Goal: Task Accomplishment & Management: Complete application form

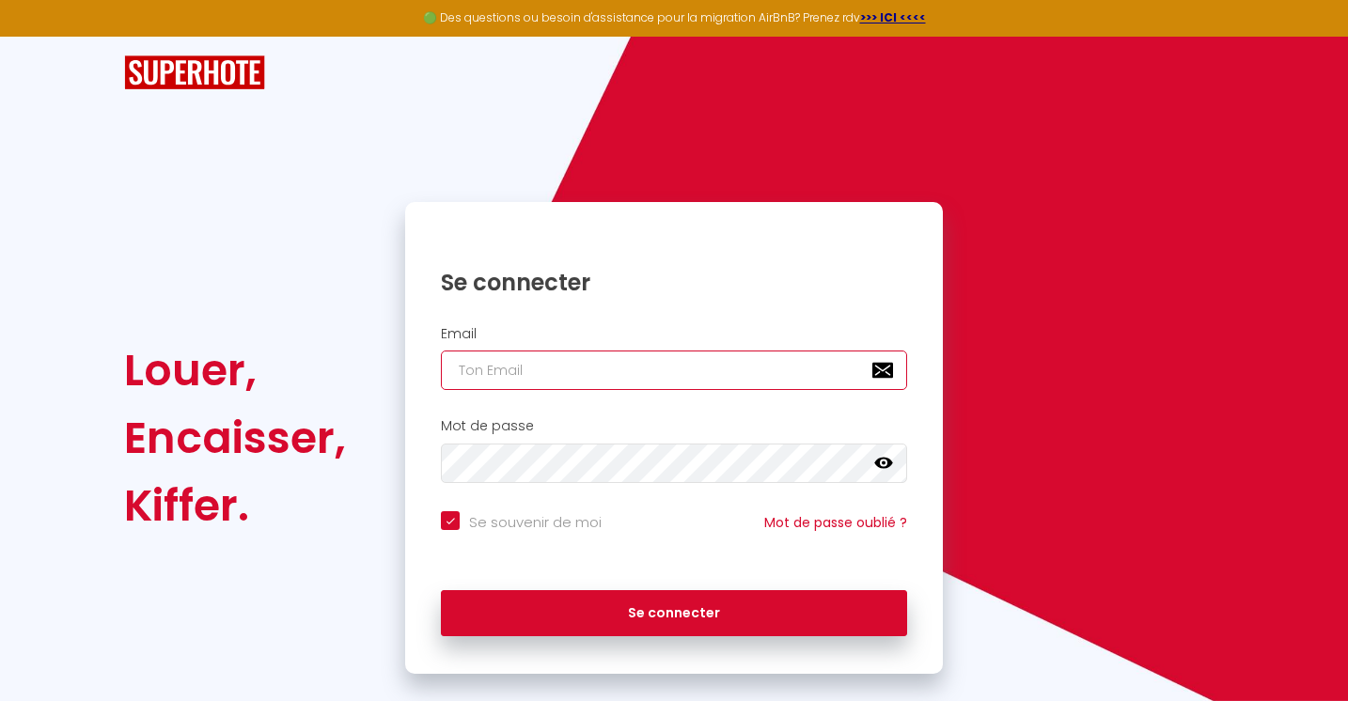
type input "[EMAIL_ADDRESS][DOMAIN_NAME]"
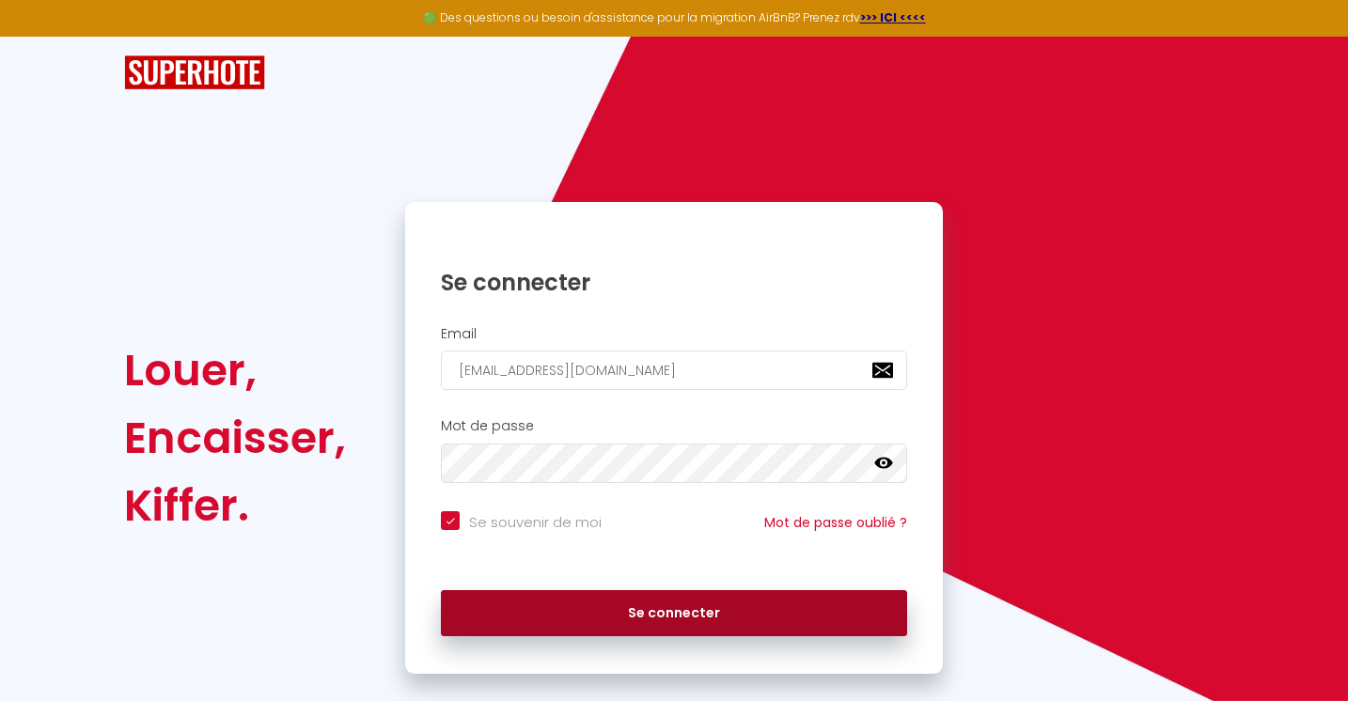
click at [642, 615] on button "Se connecter" at bounding box center [674, 613] width 466 height 47
checkbox input "true"
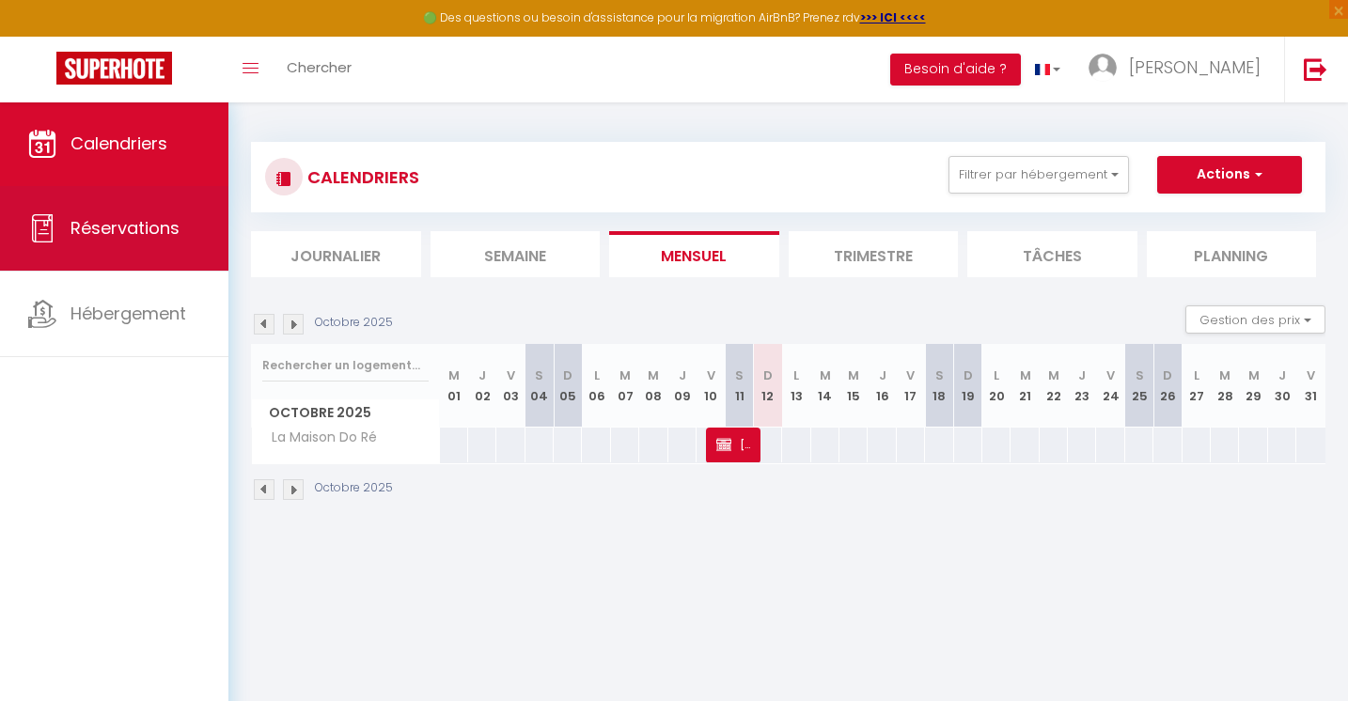
click at [158, 242] on link "Réservations" at bounding box center [114, 228] width 228 height 85
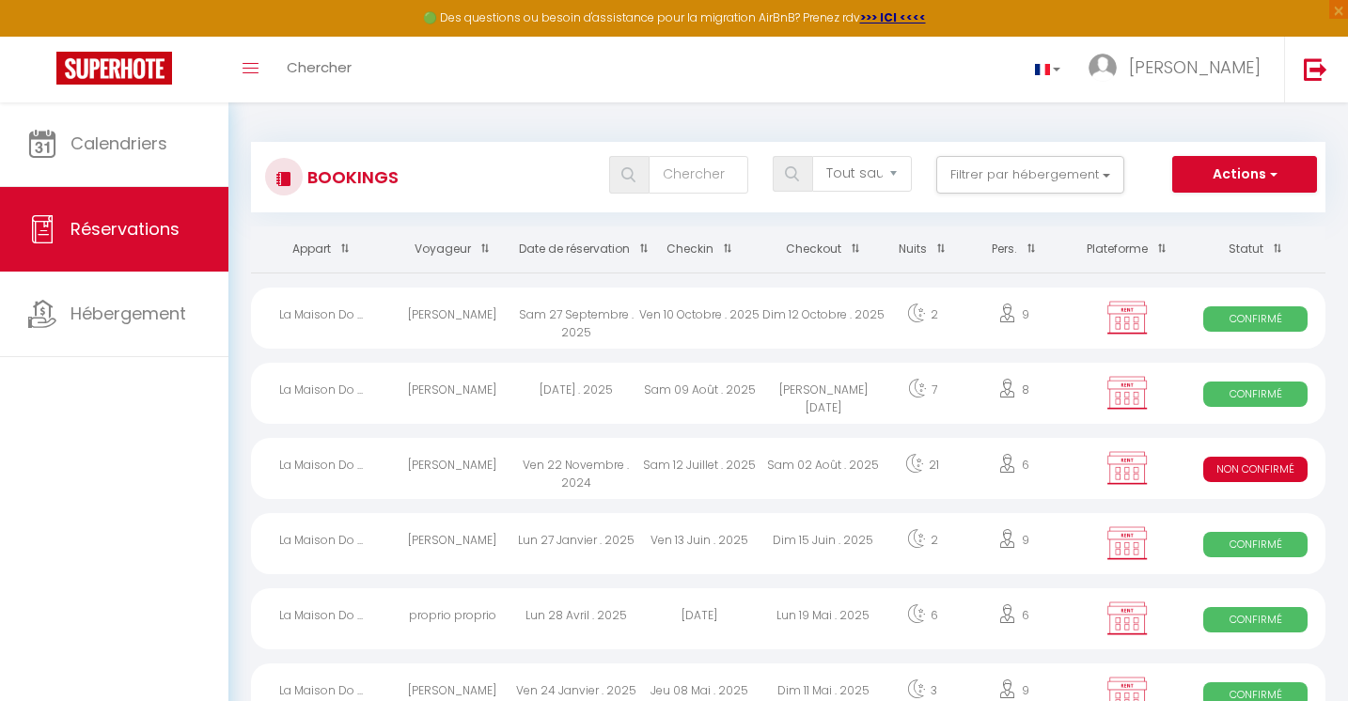
click at [1237, 169] on button "Actions" at bounding box center [1244, 175] width 145 height 38
click at [1229, 212] on link "Nouvelle Réservation" at bounding box center [1215, 215] width 201 height 24
select select
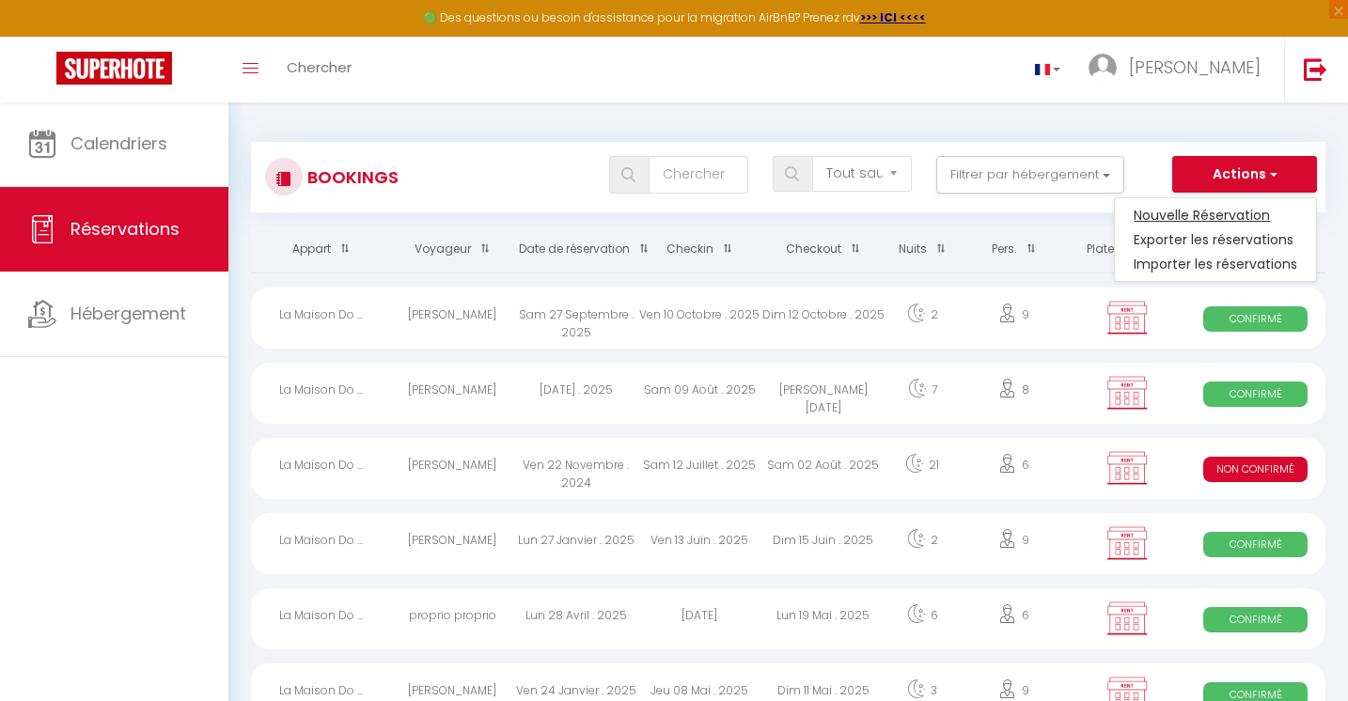
select select
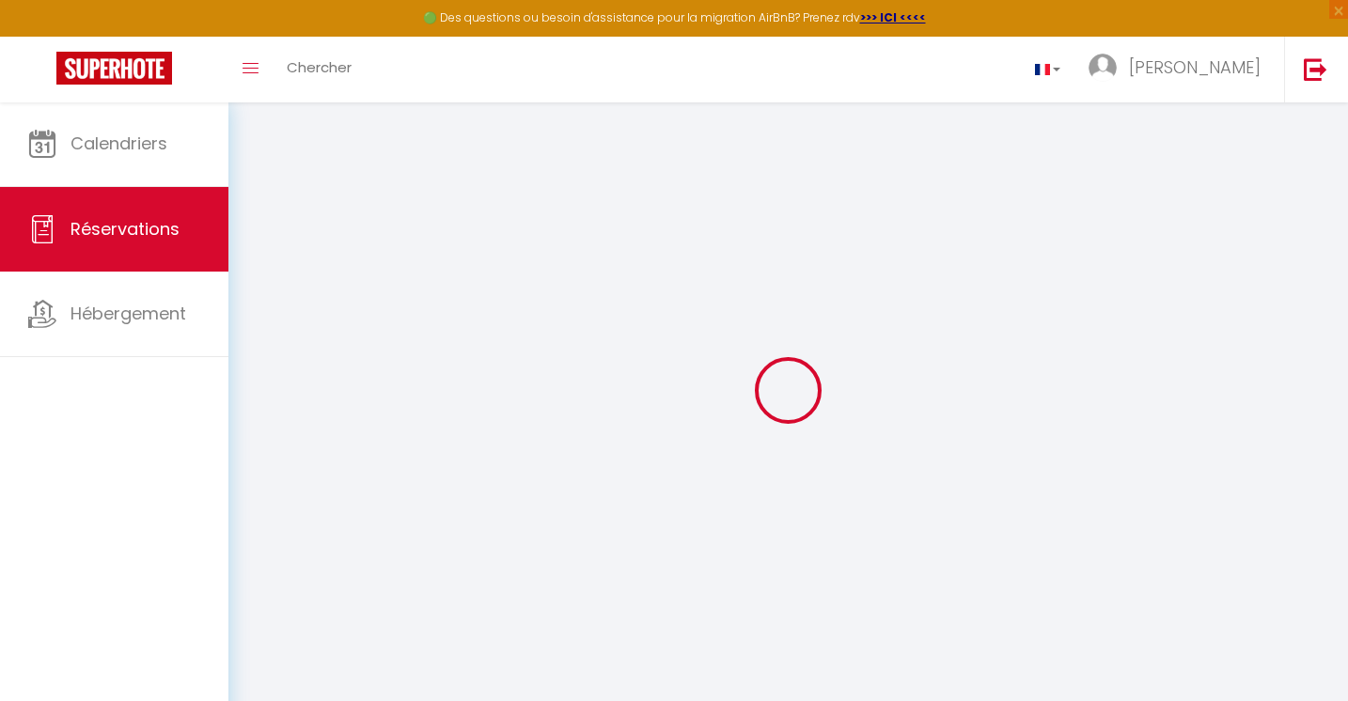
select select
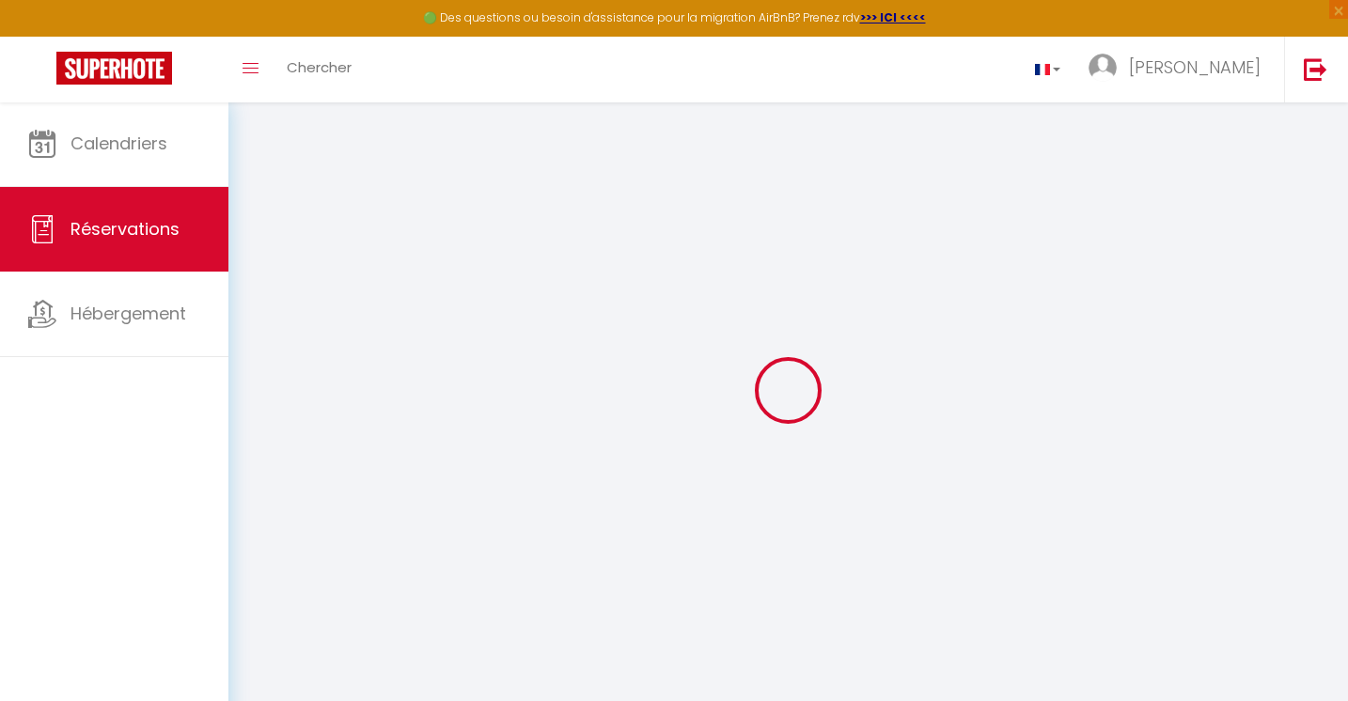
select select
checkbox input "false"
select select
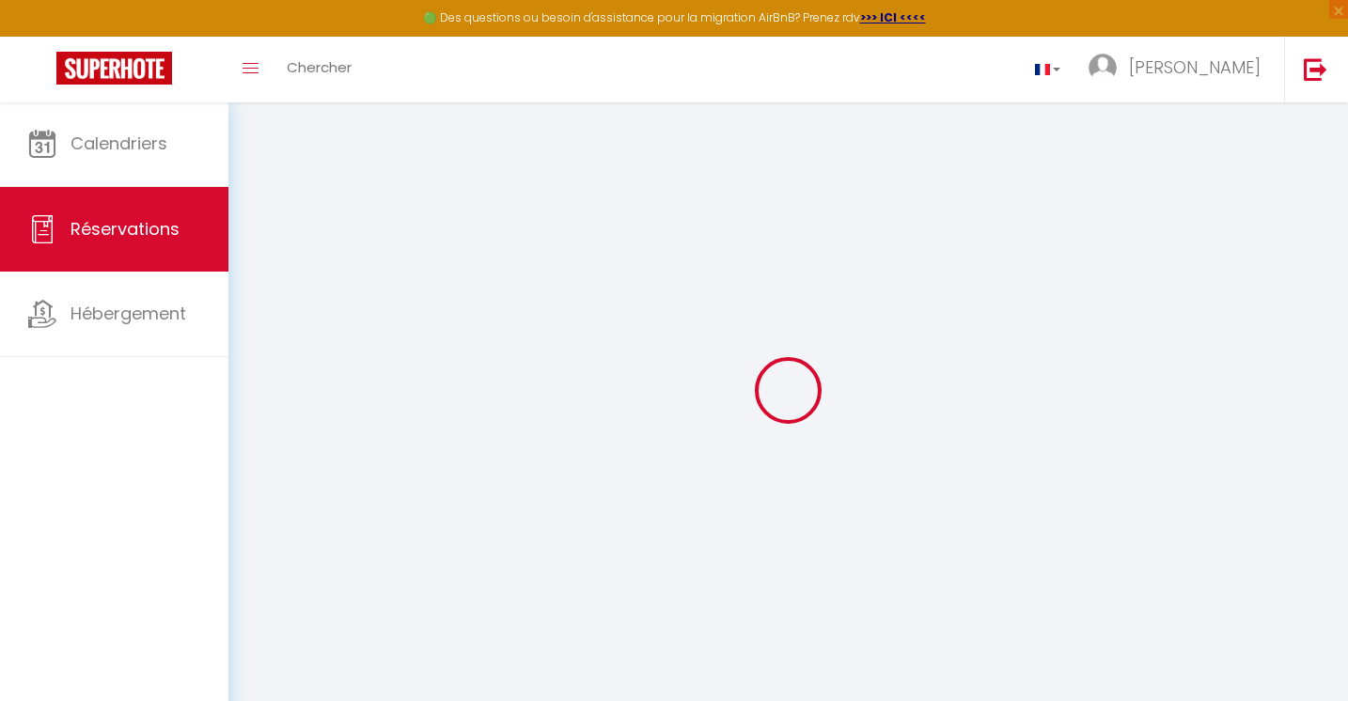
select select
checkbox input "false"
select select
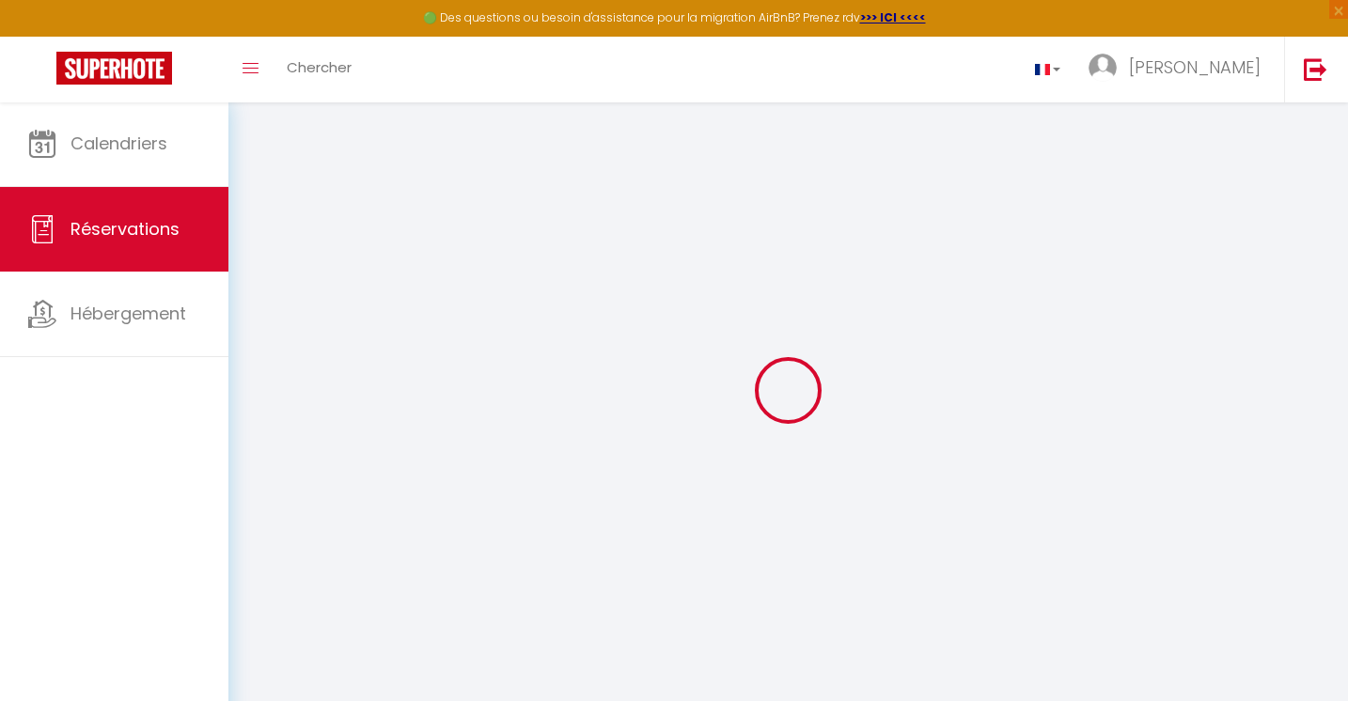
select select
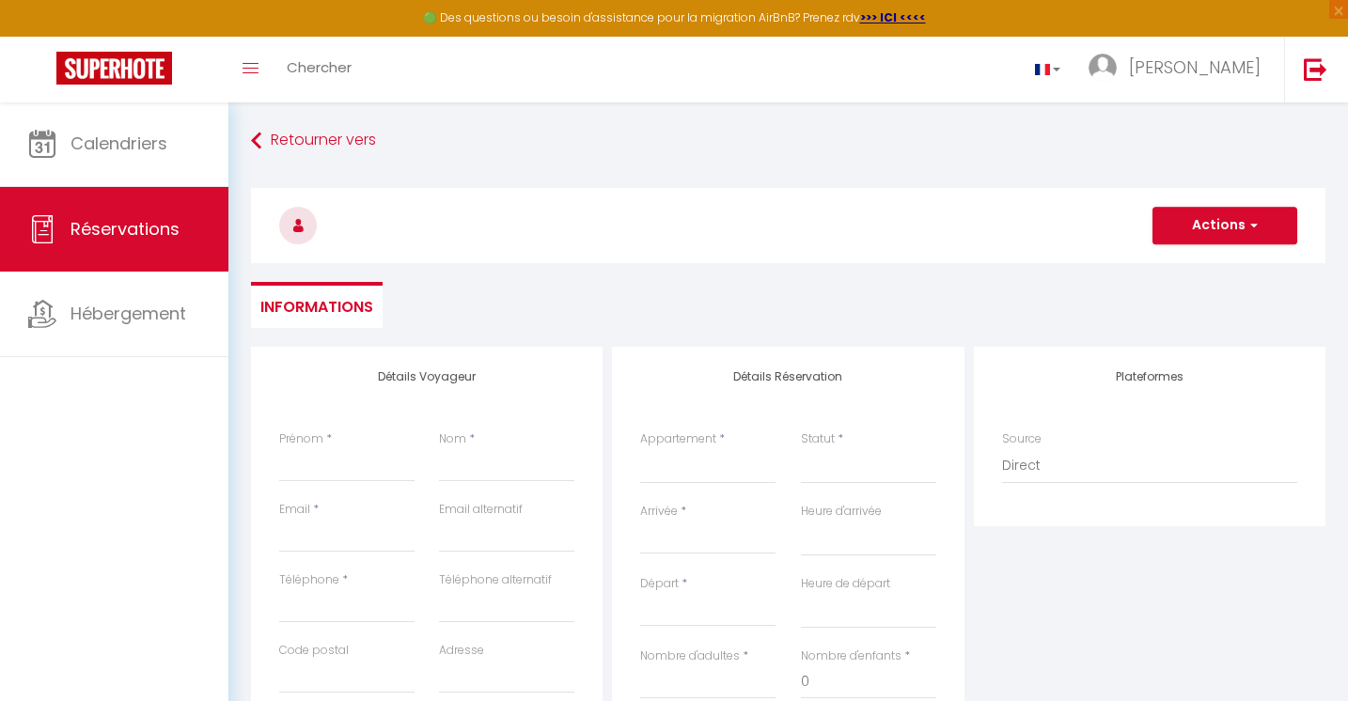
click at [345, 443] on div "Prénom *" at bounding box center [346, 457] width 135 height 52
type input "f"
select select
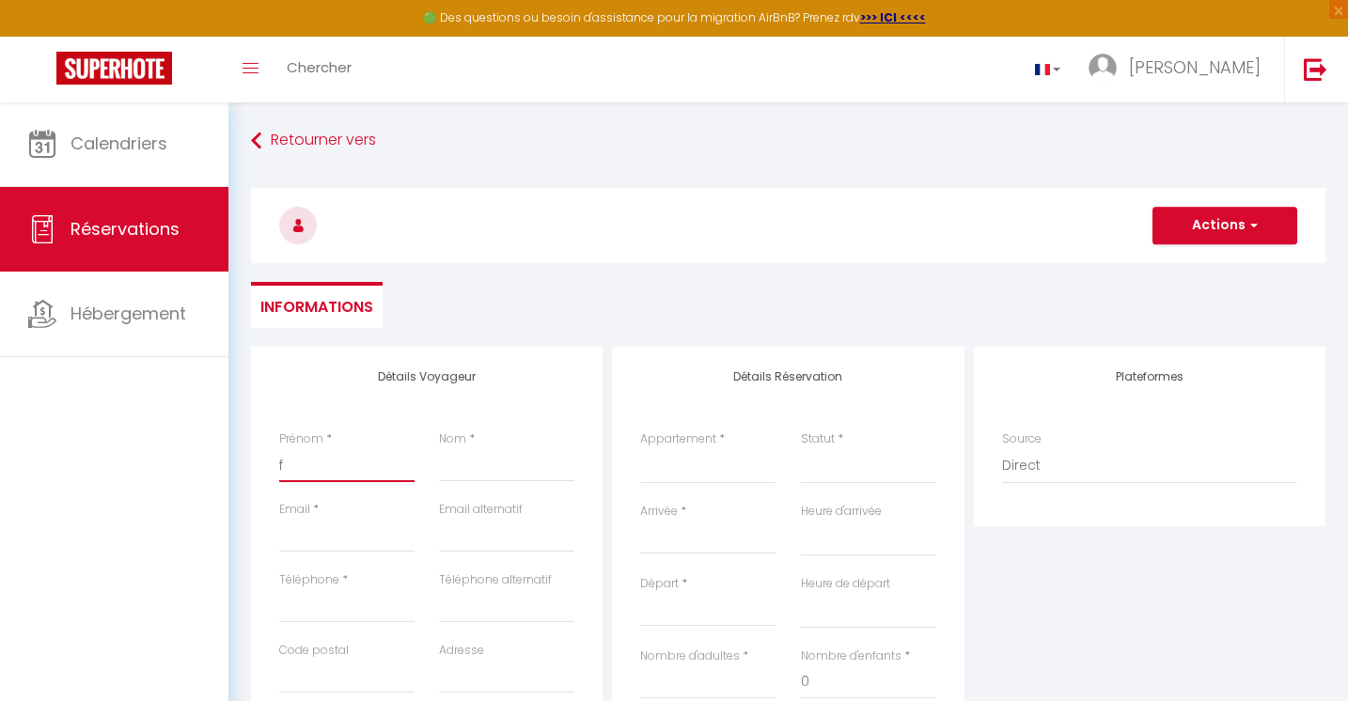
select select
checkbox input "false"
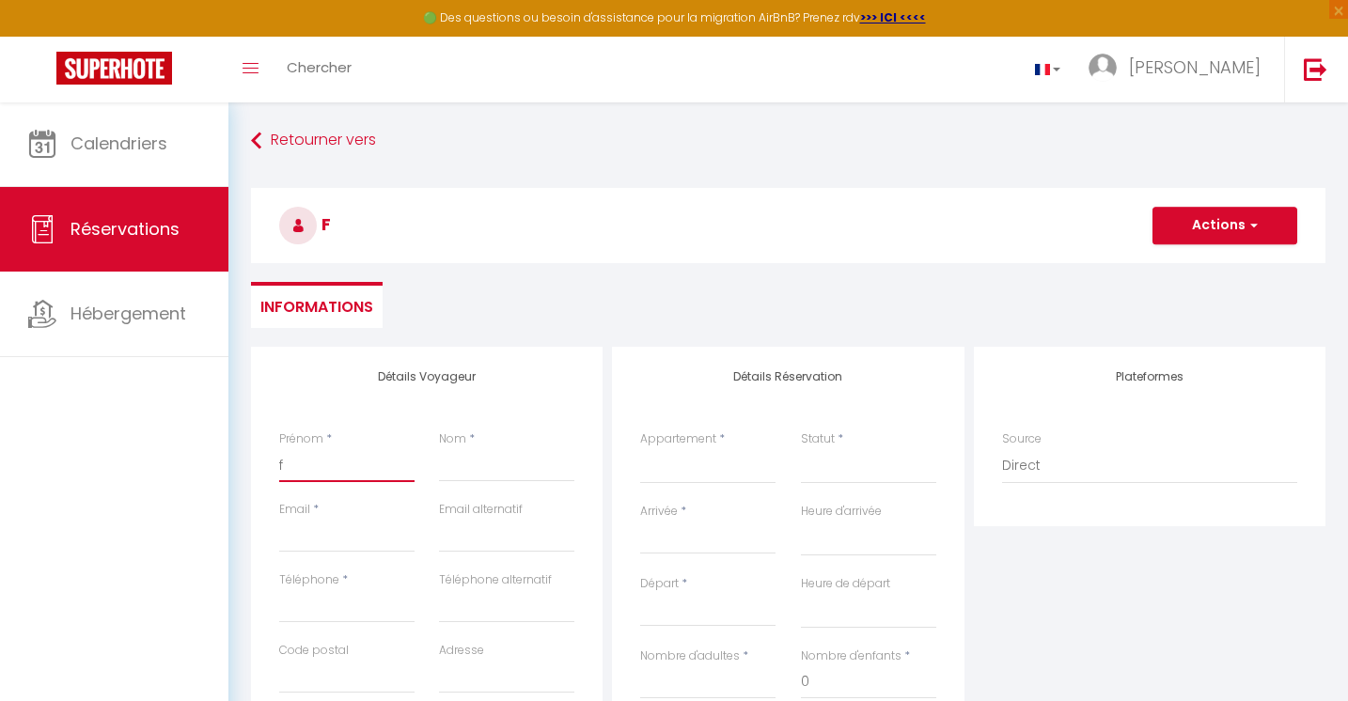
type input "fr"
select select
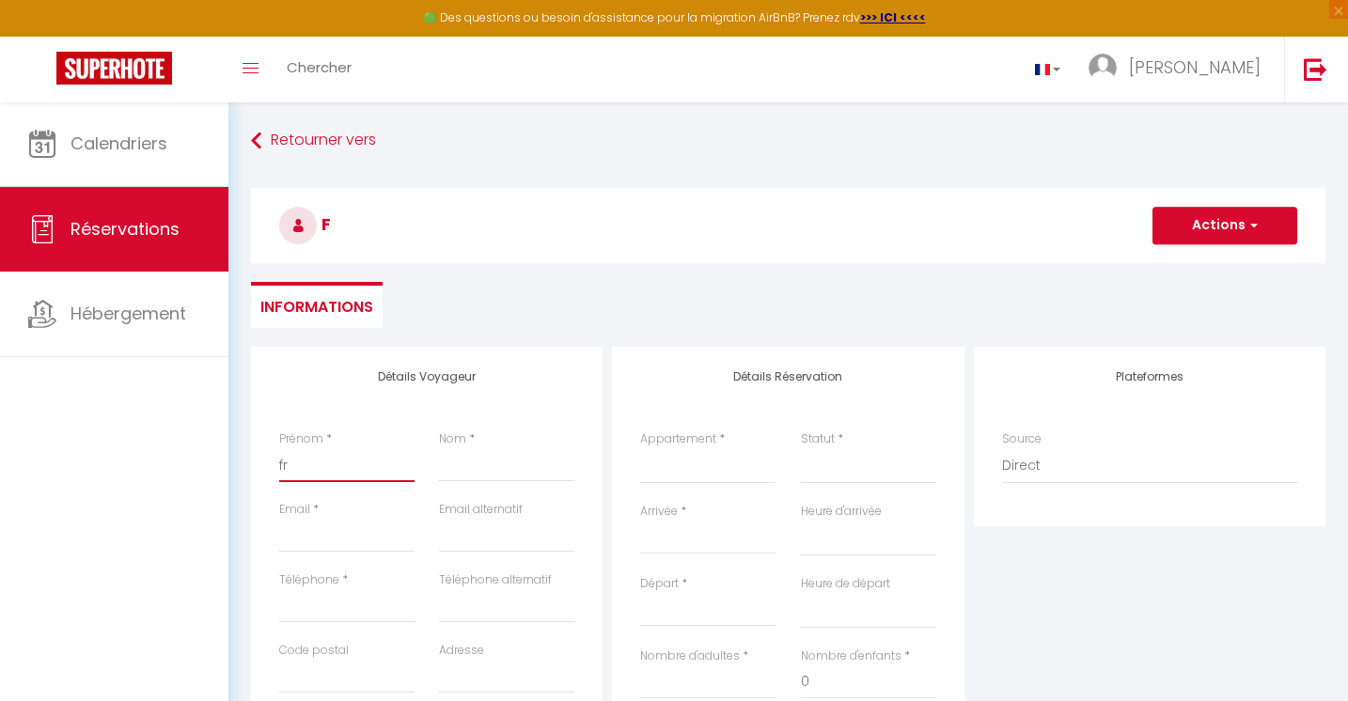
select select
checkbox input "false"
type input "fré"
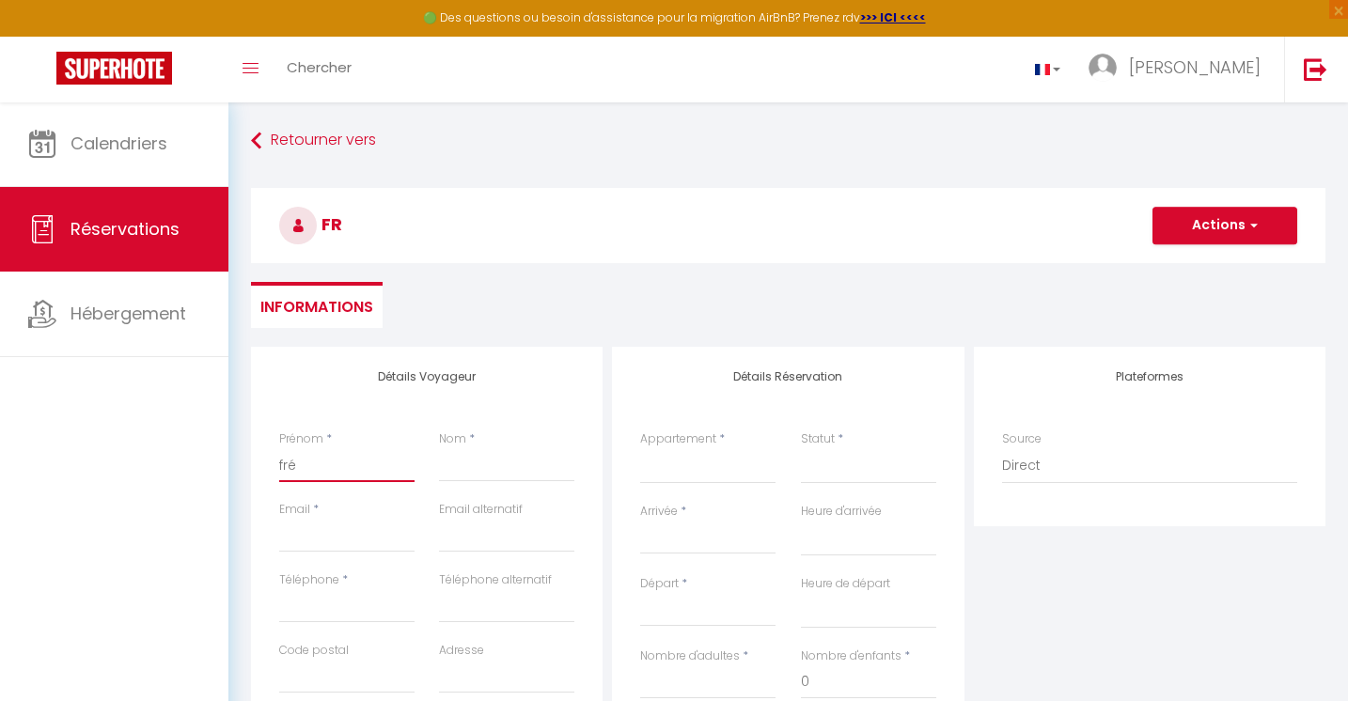
select select
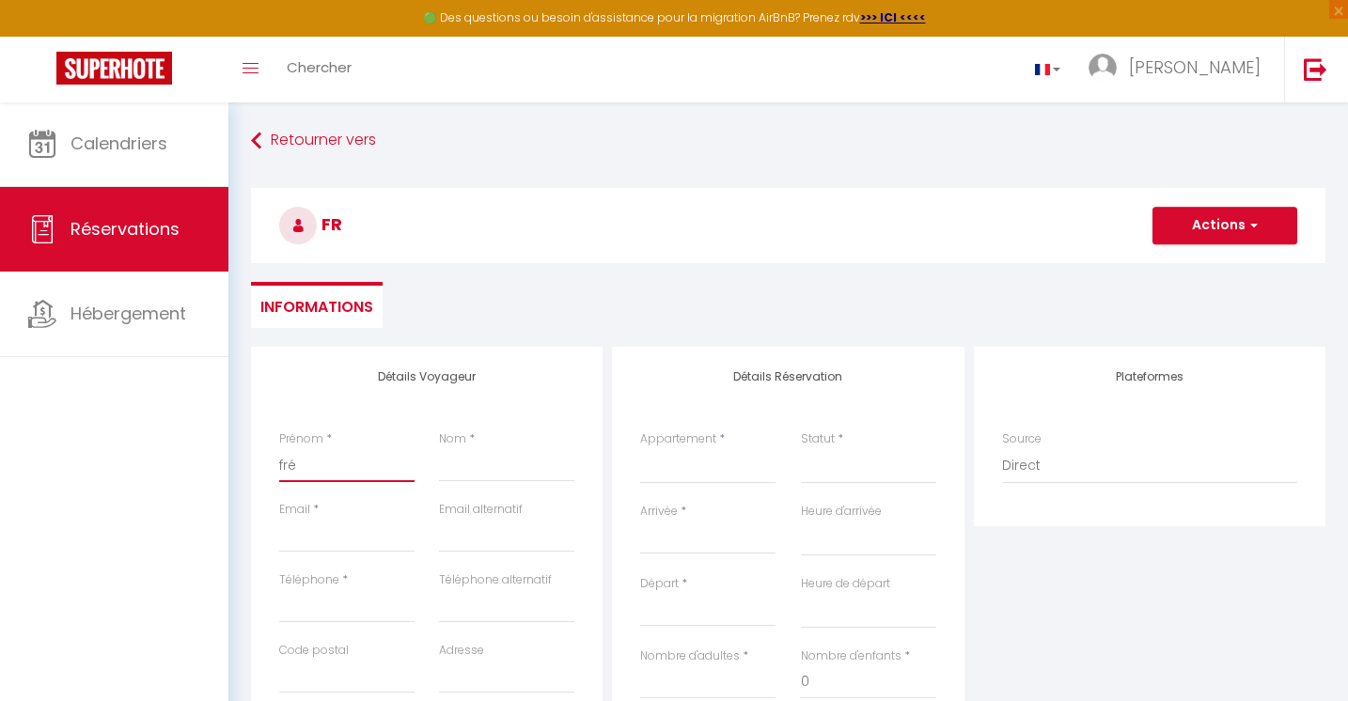
select select
checkbox input "false"
type input "fréd"
select select
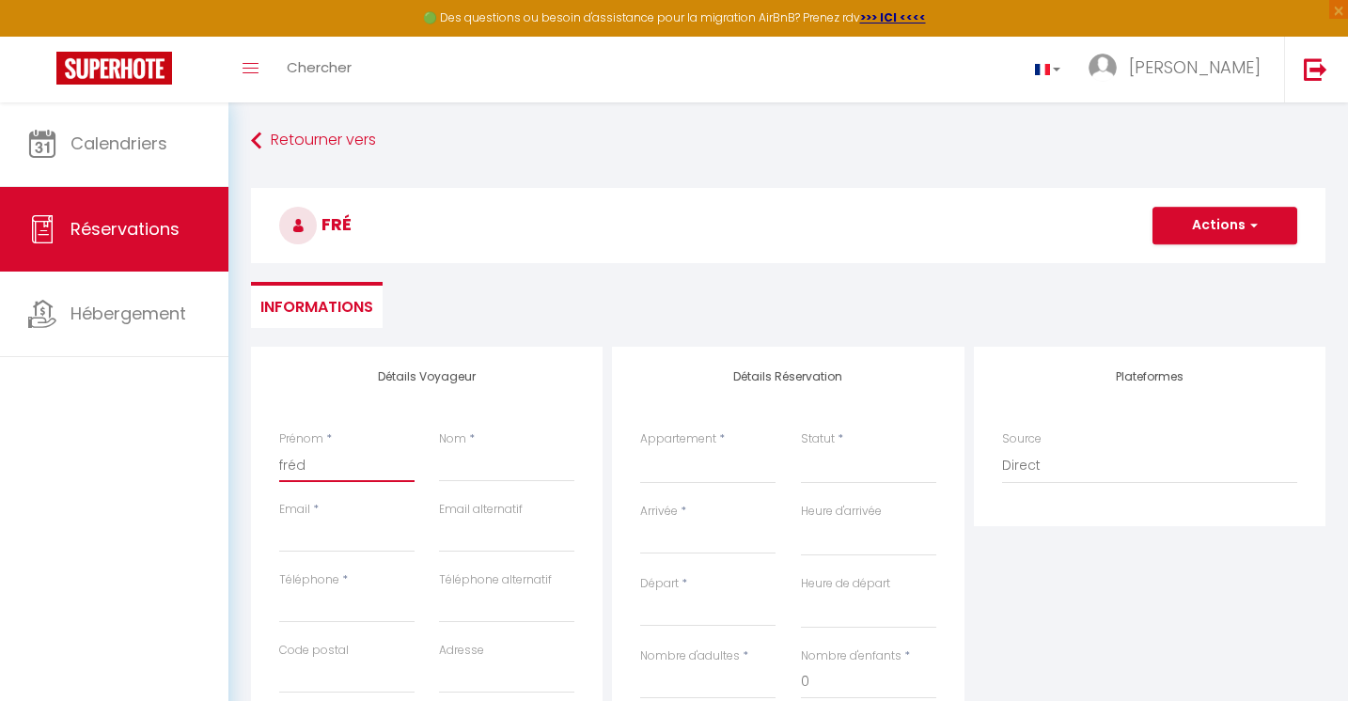
select select
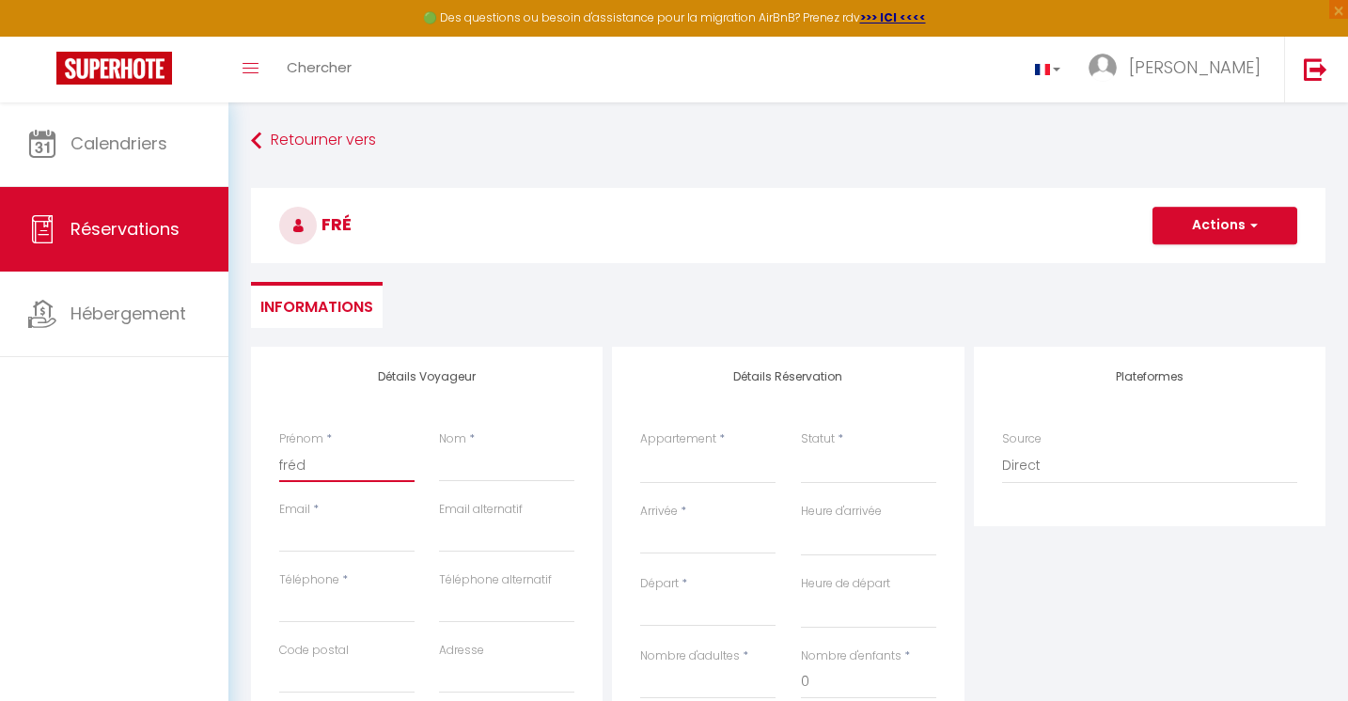
select select
checkbox input "false"
type input "frédé"
select select
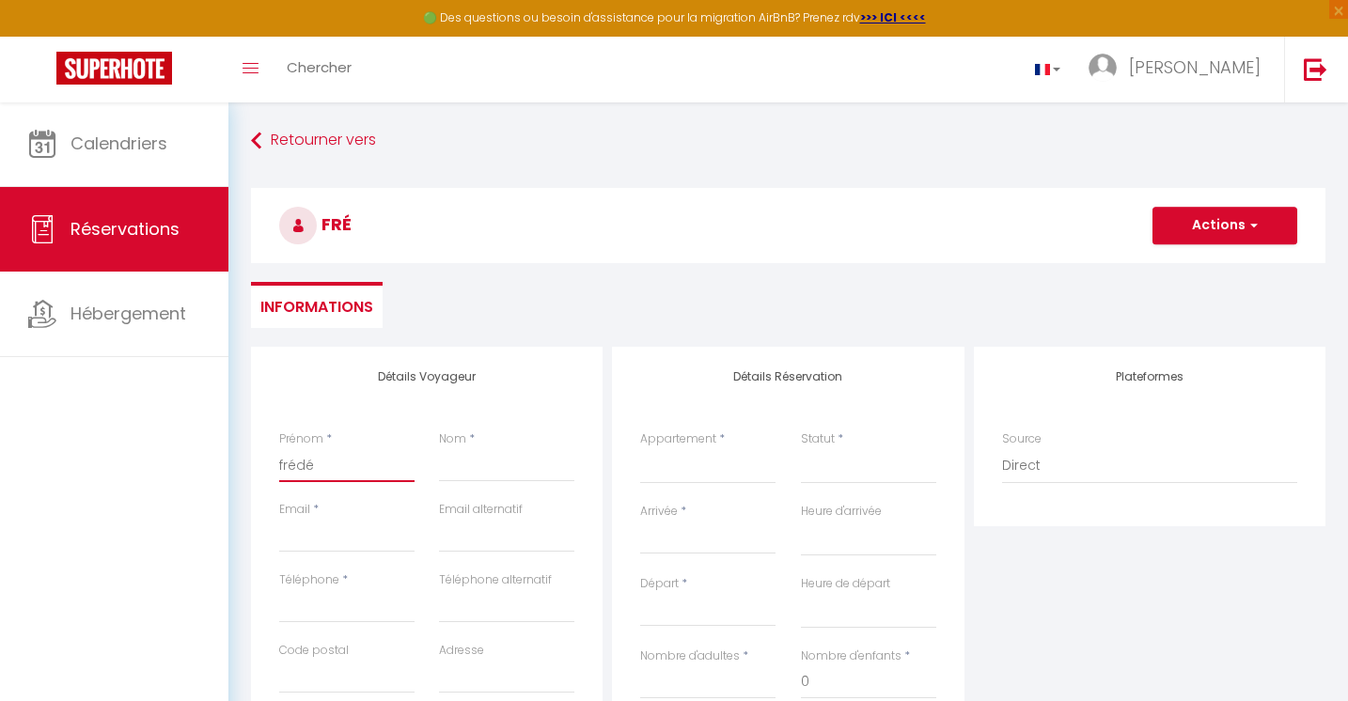
select select
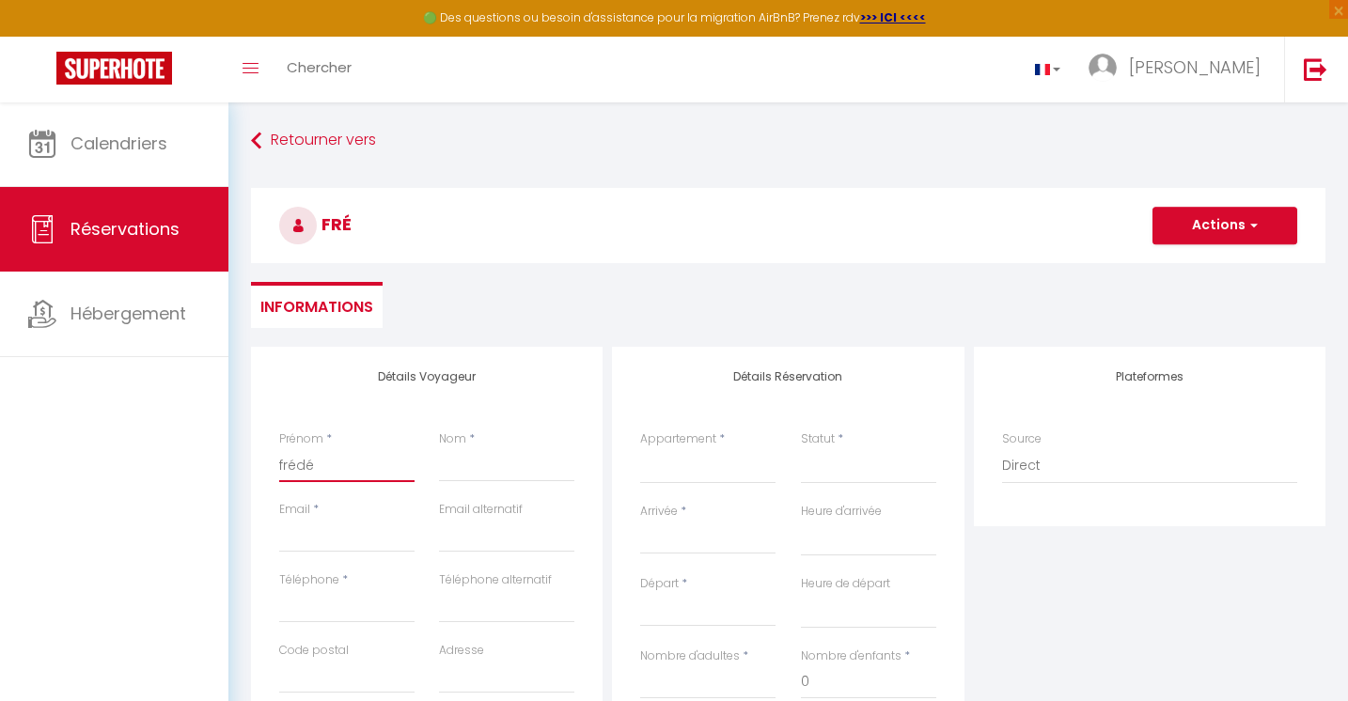
checkbox input "false"
type input "frédér"
select select
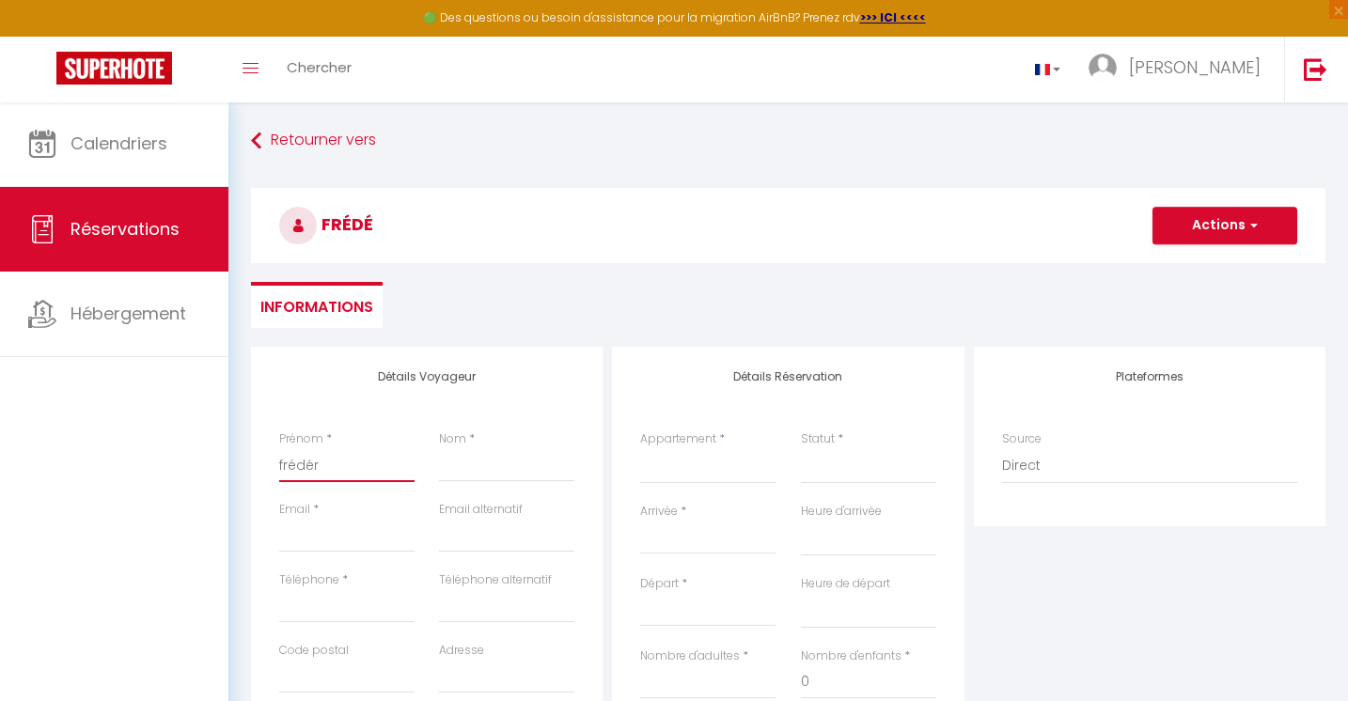
select select
checkbox input "false"
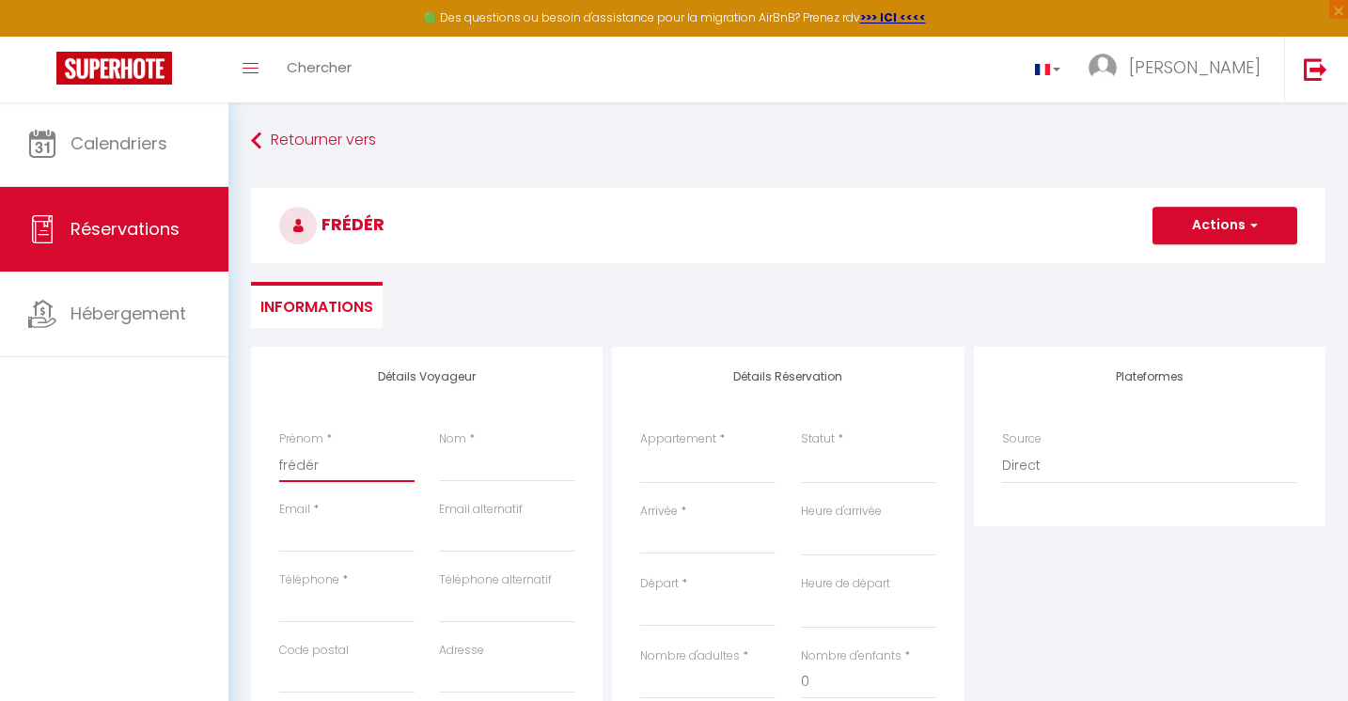
type input "frédéri"
select select
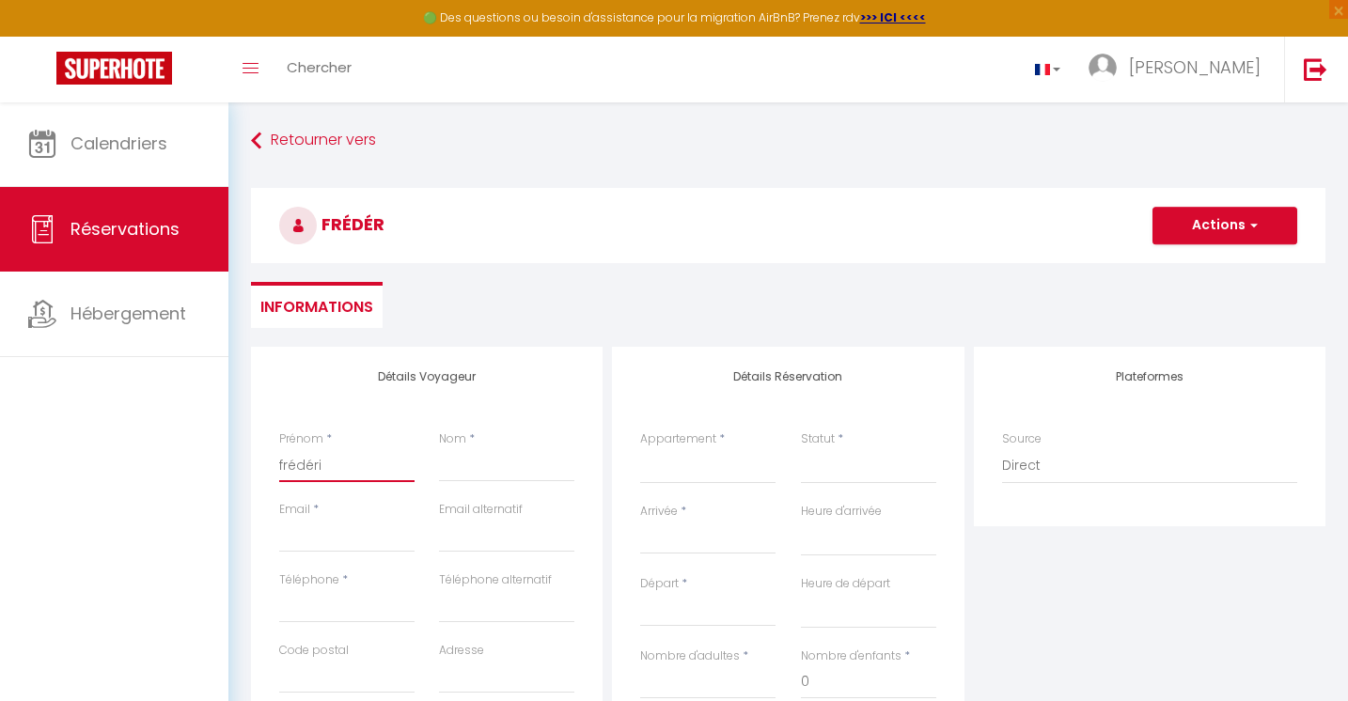
select select
checkbox input "false"
type input "[PERSON_NAME]"
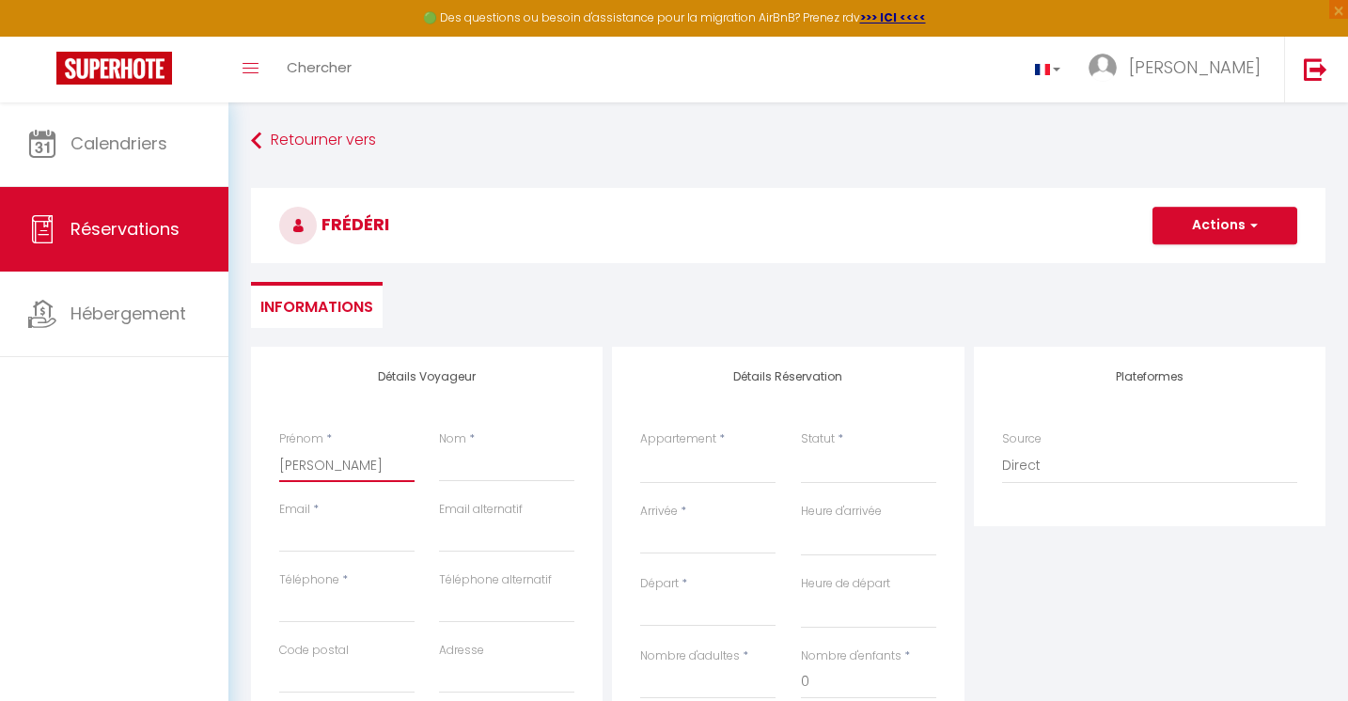
select select
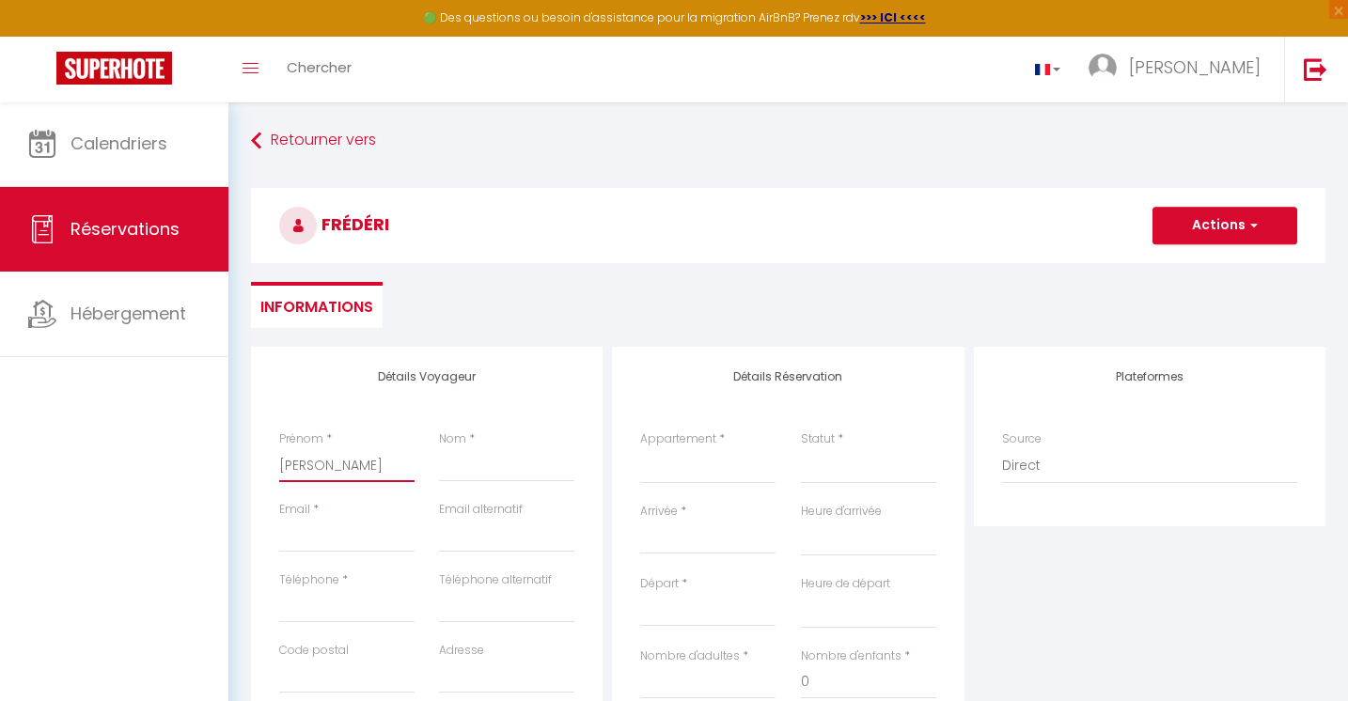
select select
checkbox input "false"
type input "[PERSON_NAME]"
type input "B"
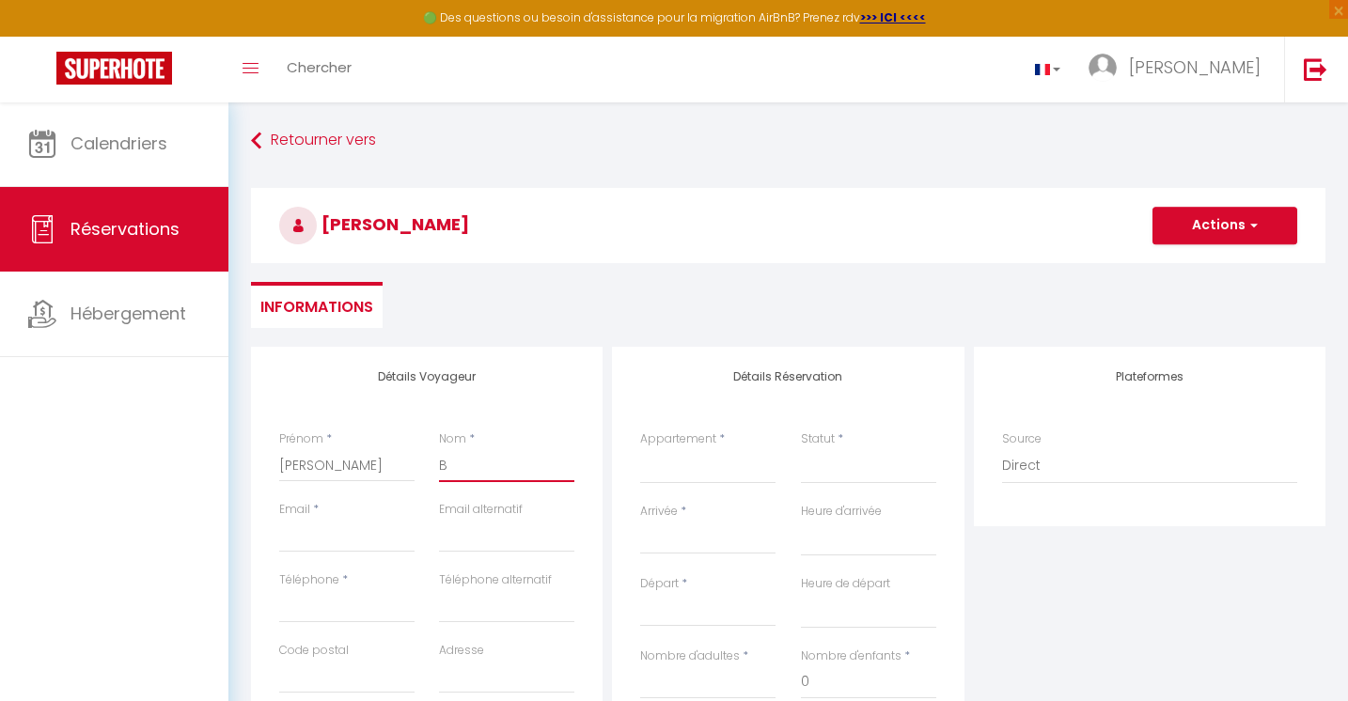
select select
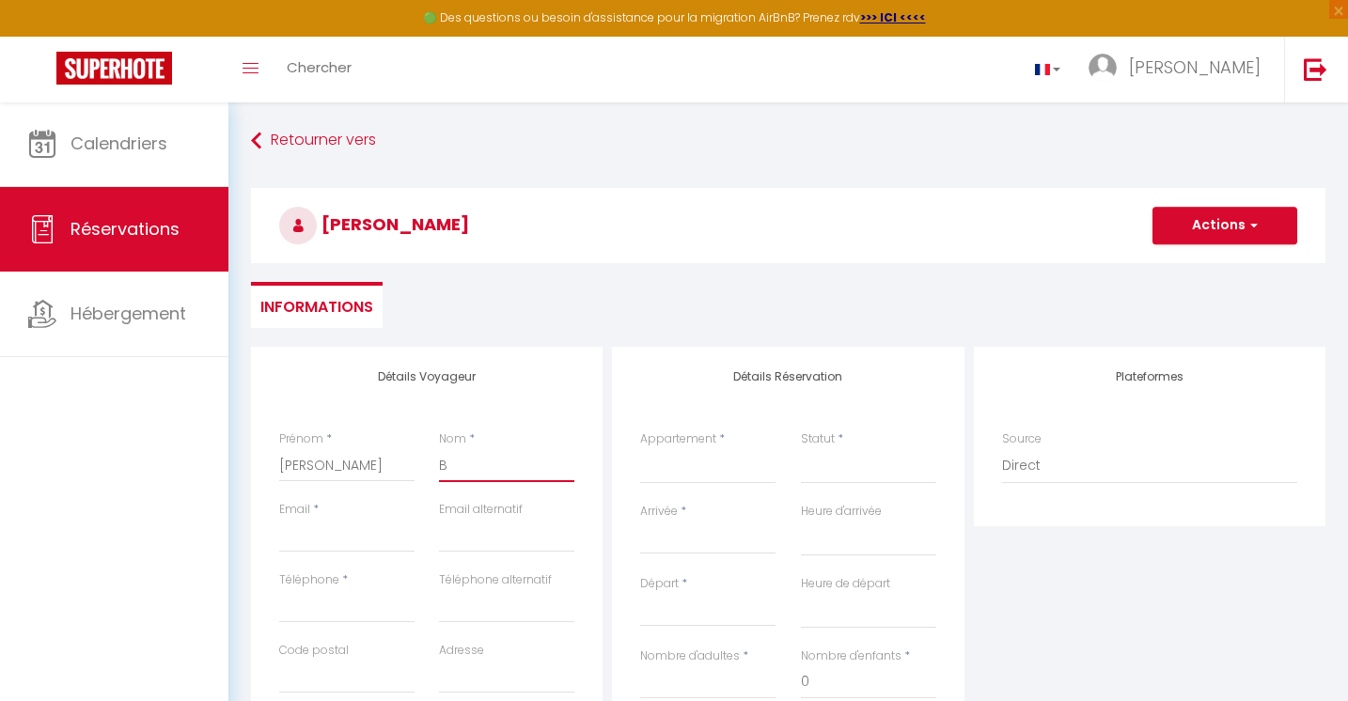
select select
checkbox input "false"
type input "BO"
select select
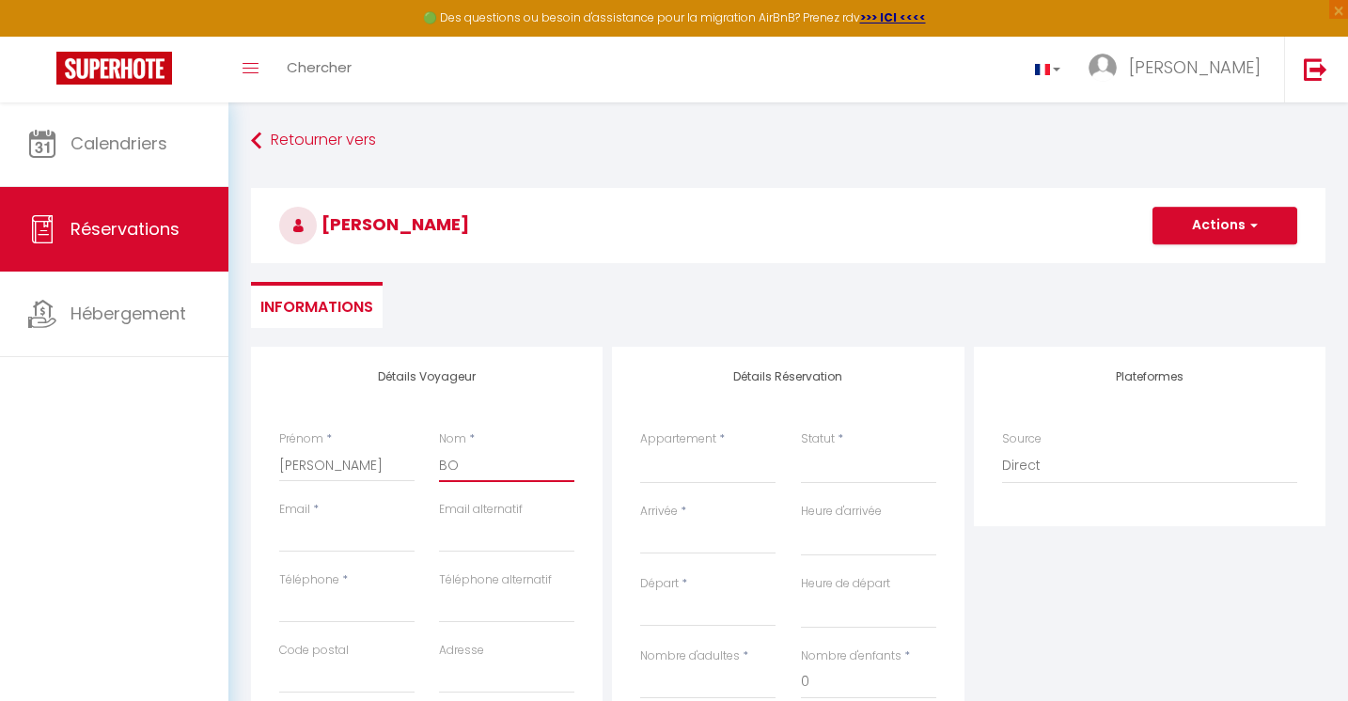
select select
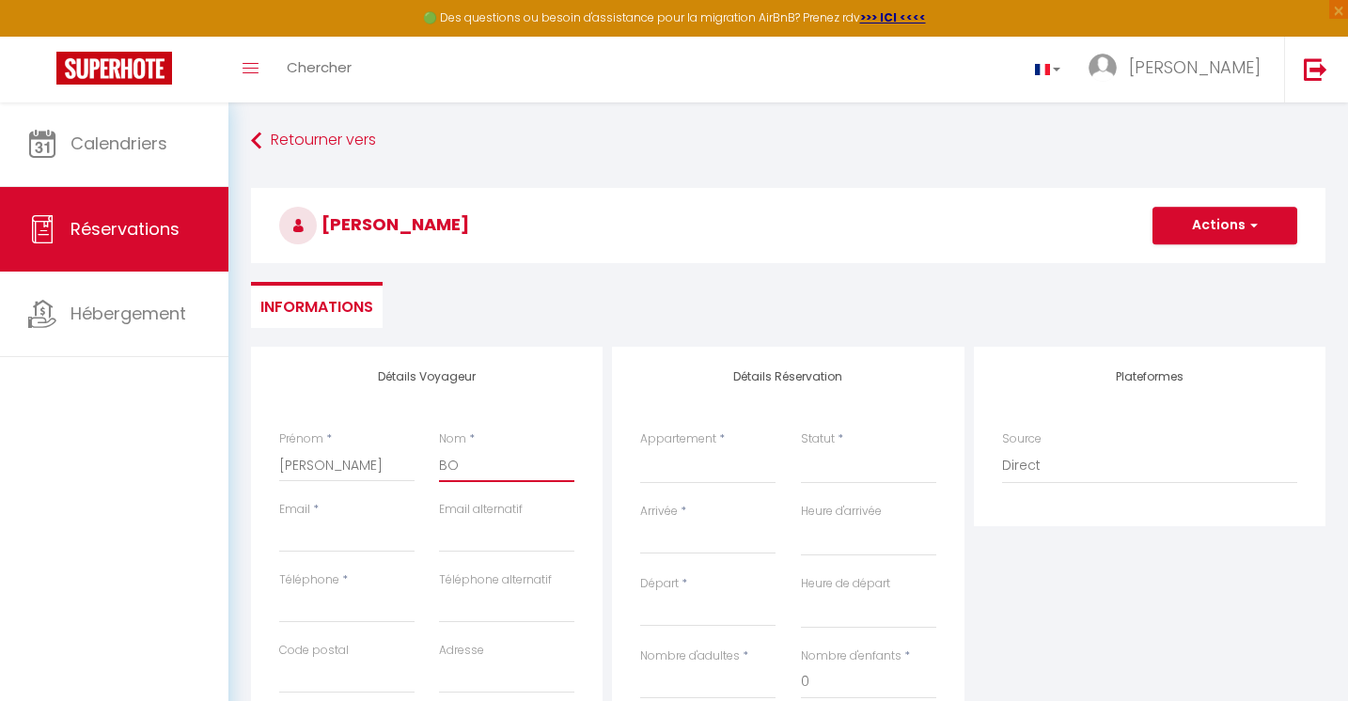
select select
checkbox input "false"
type input "BOU"
select select
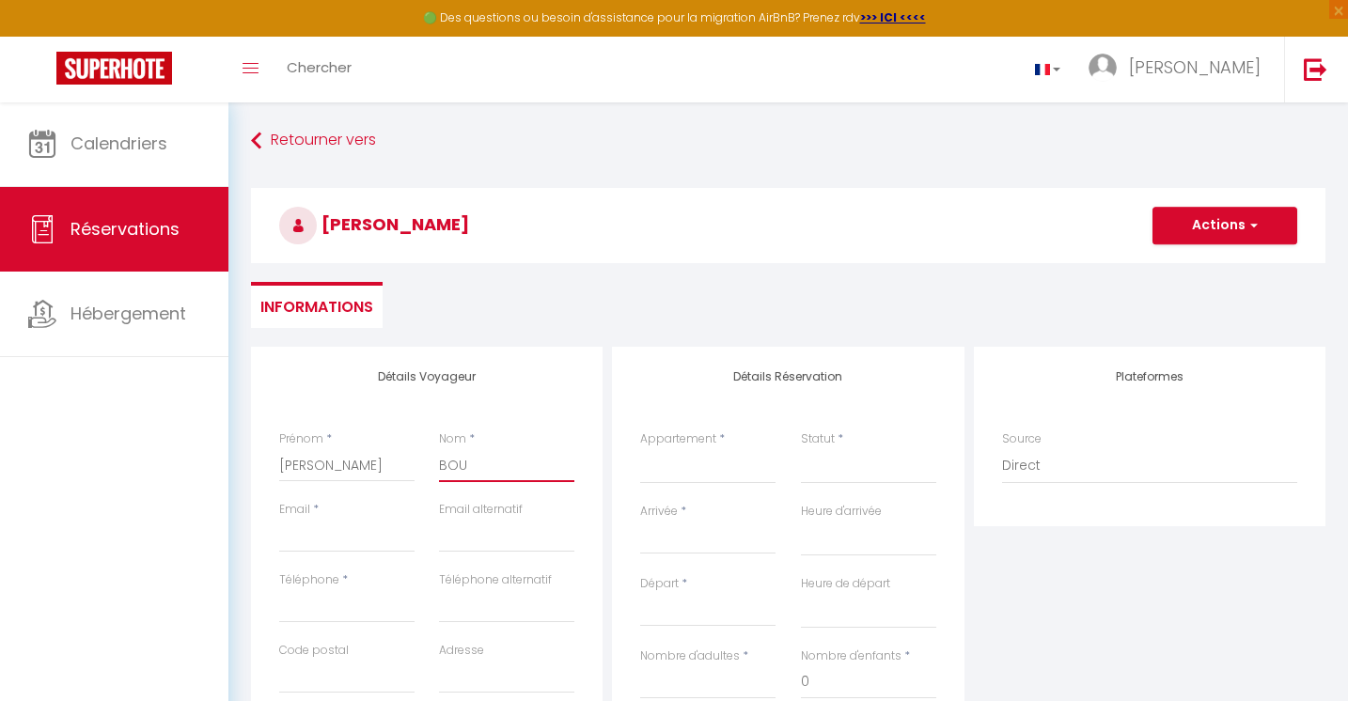
select select
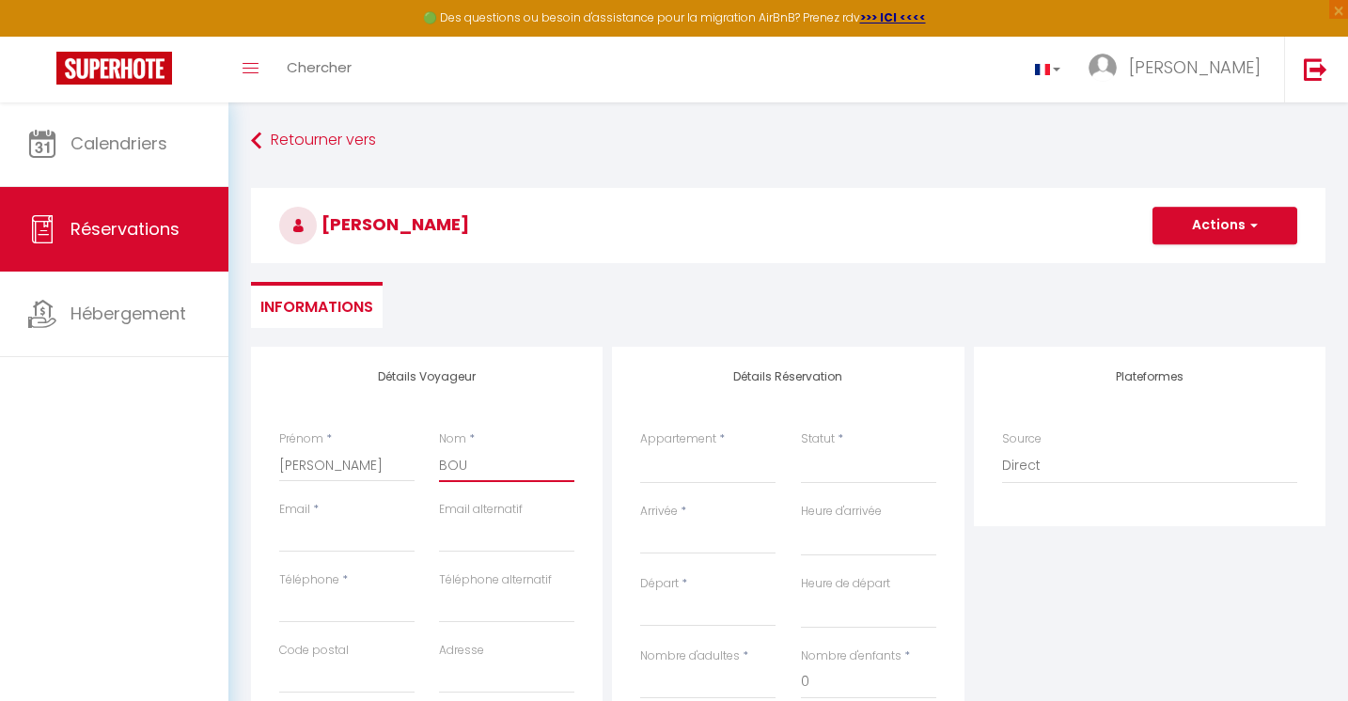
checkbox input "false"
type input "BOUT"
select select
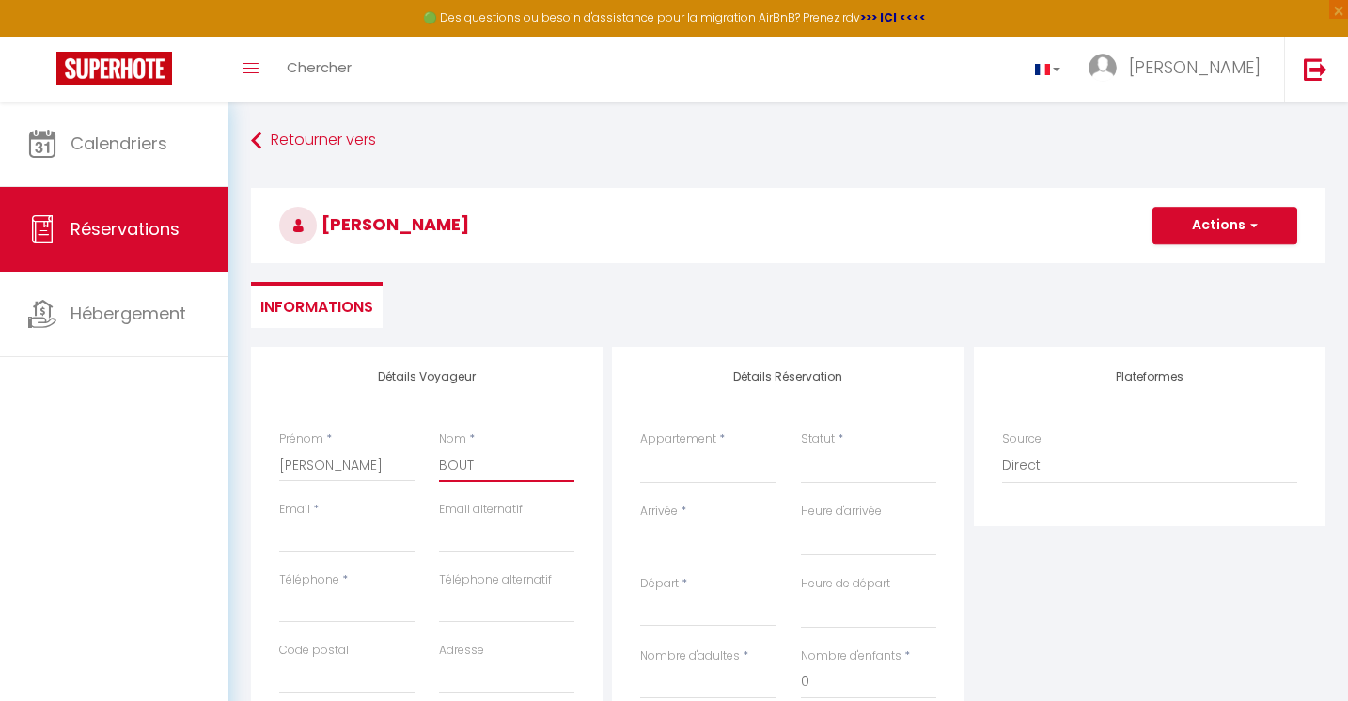
select select
checkbox input "false"
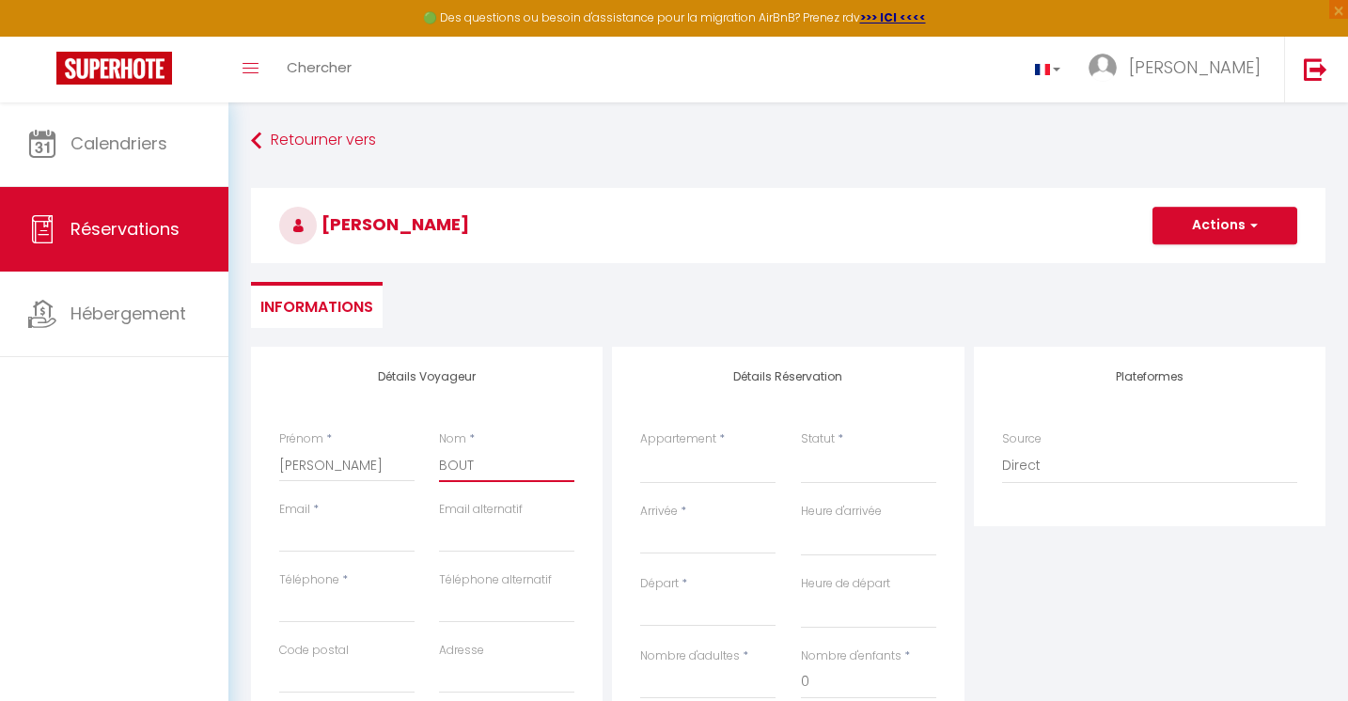
type input "BOUTR"
select select
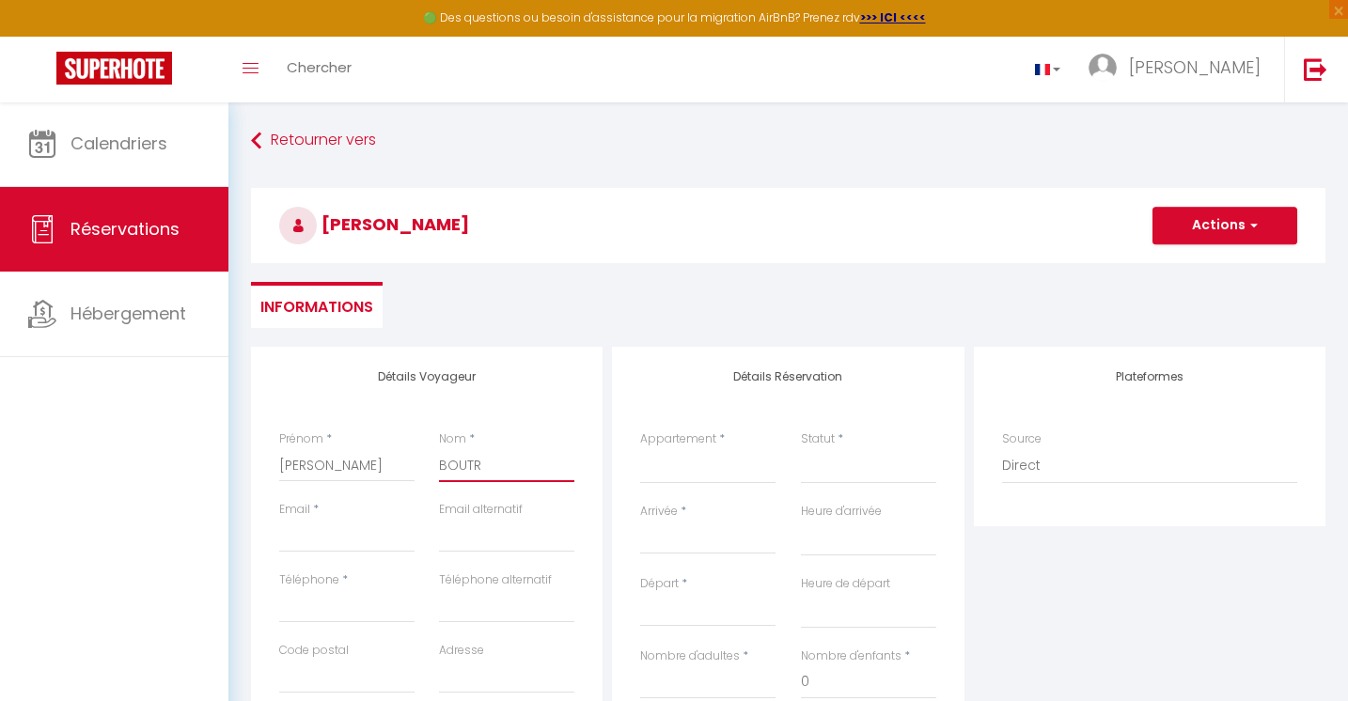
select select
checkbox input "false"
type input "BOUTRO"
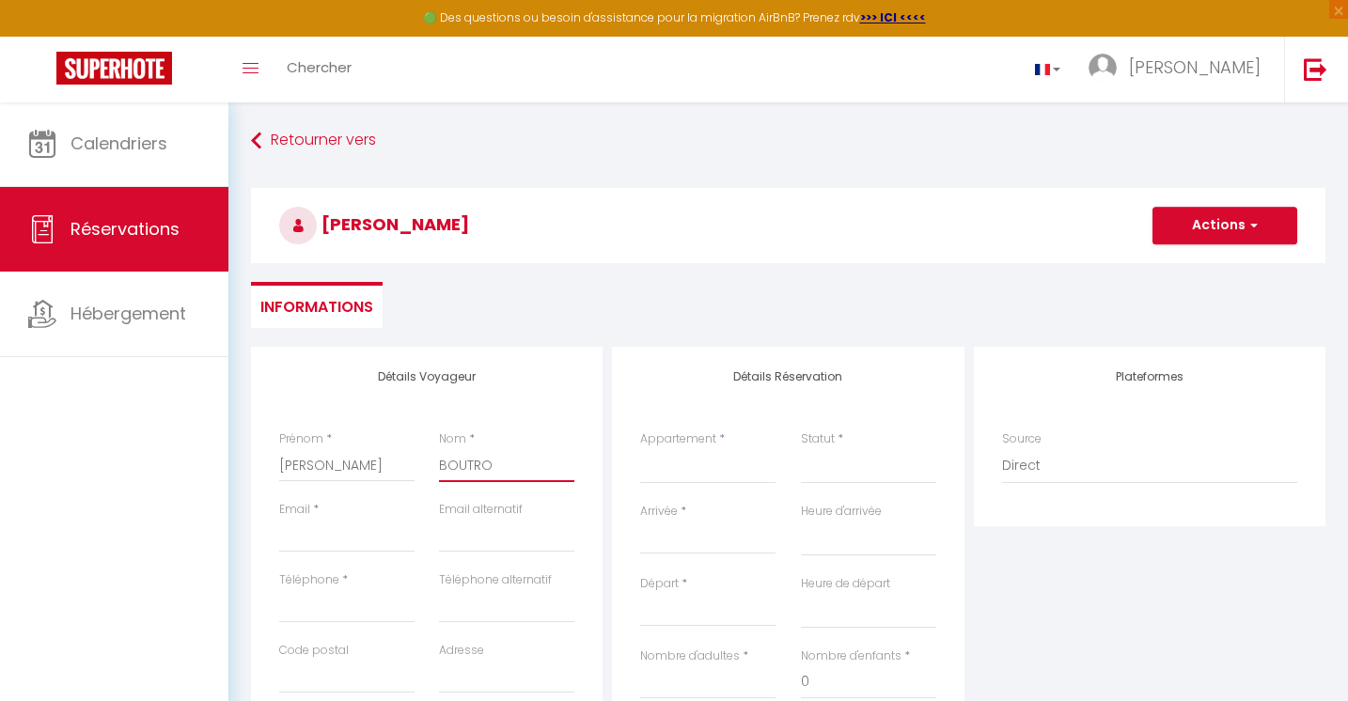
select select
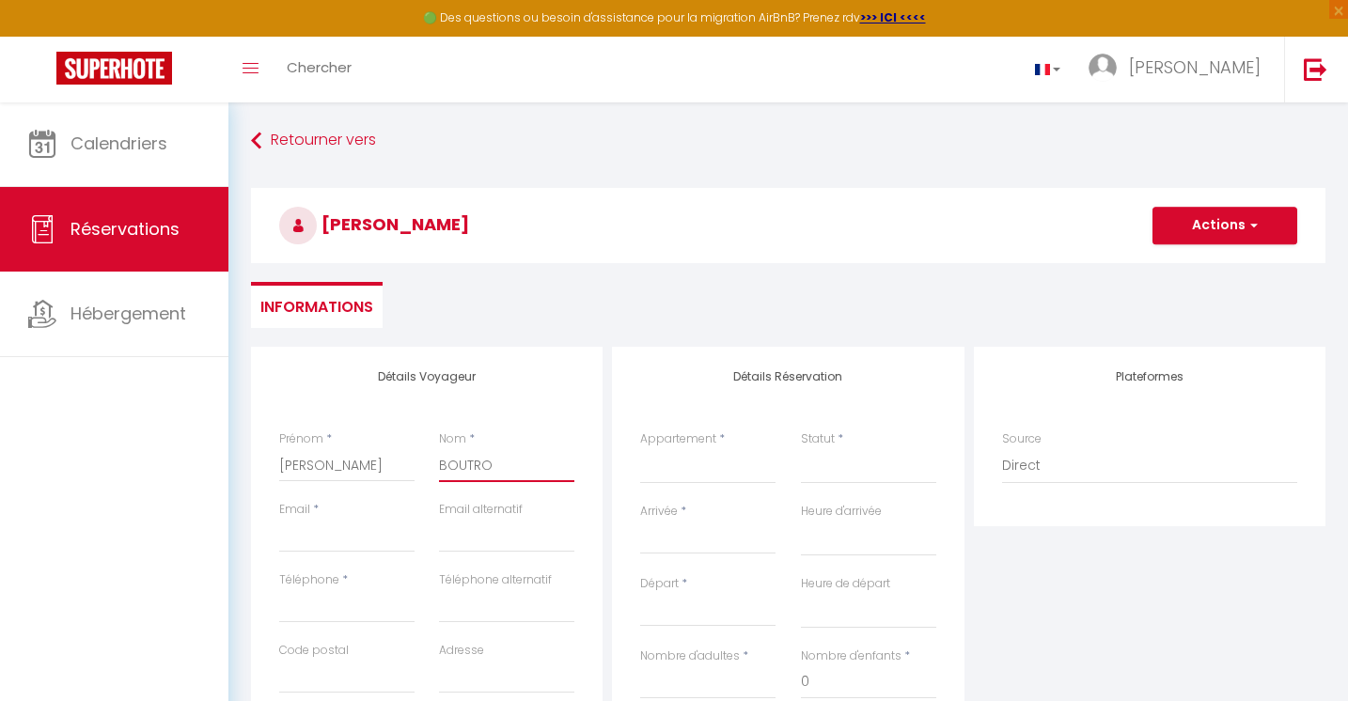
select select
checkbox input "false"
type input "BOUTROU"
select select
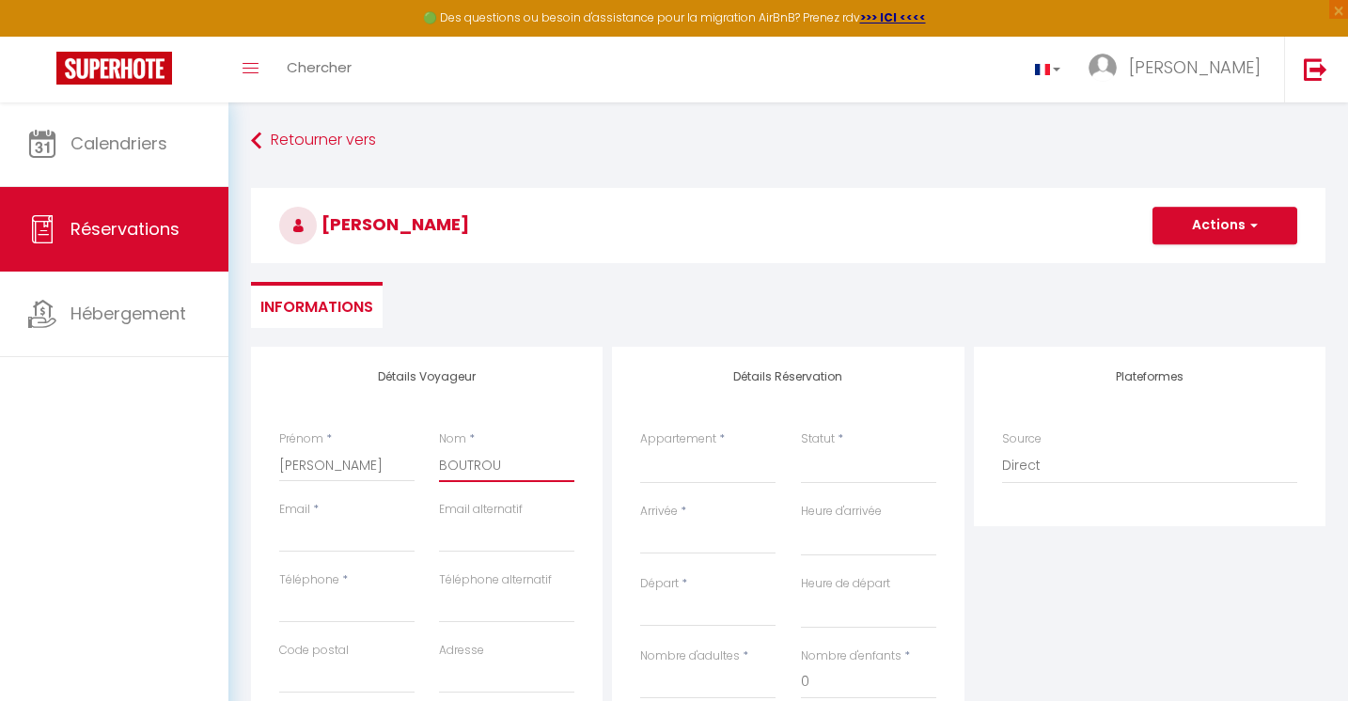
select select
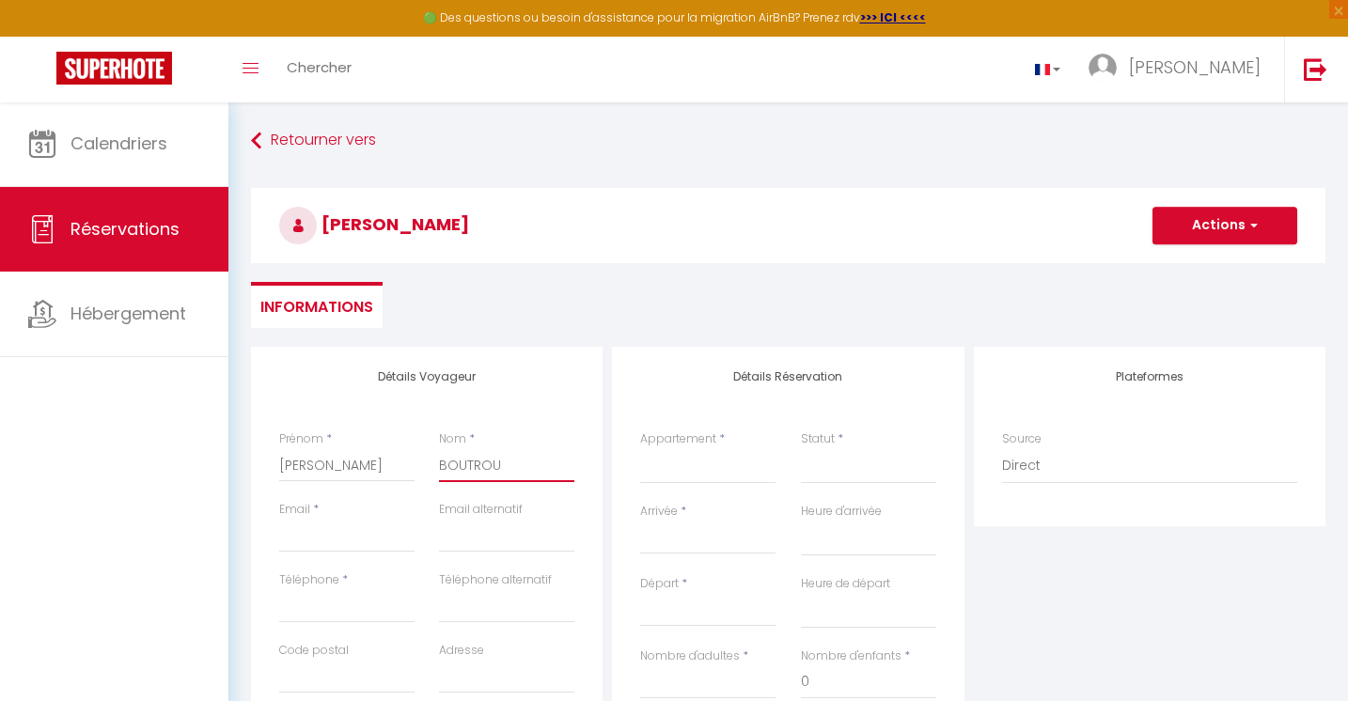
select select
checkbox input "false"
type input "BOUTROUX"
select select
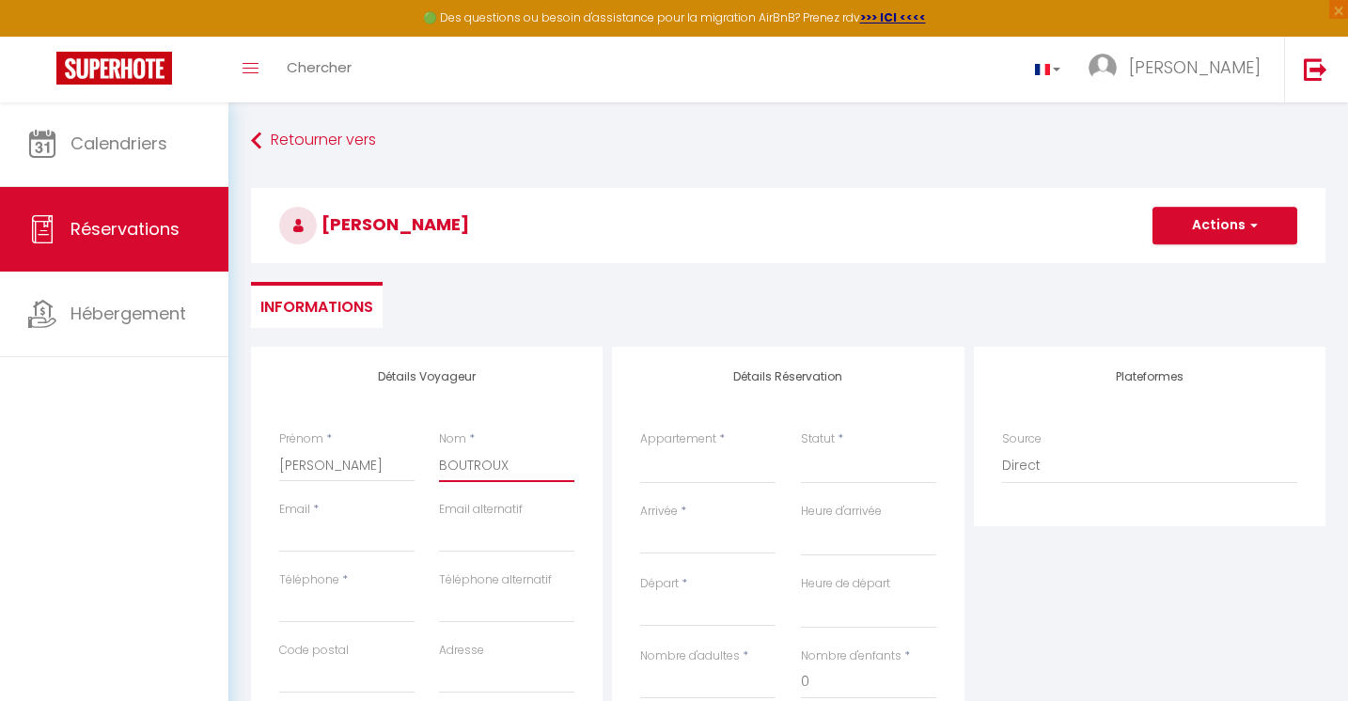
select select
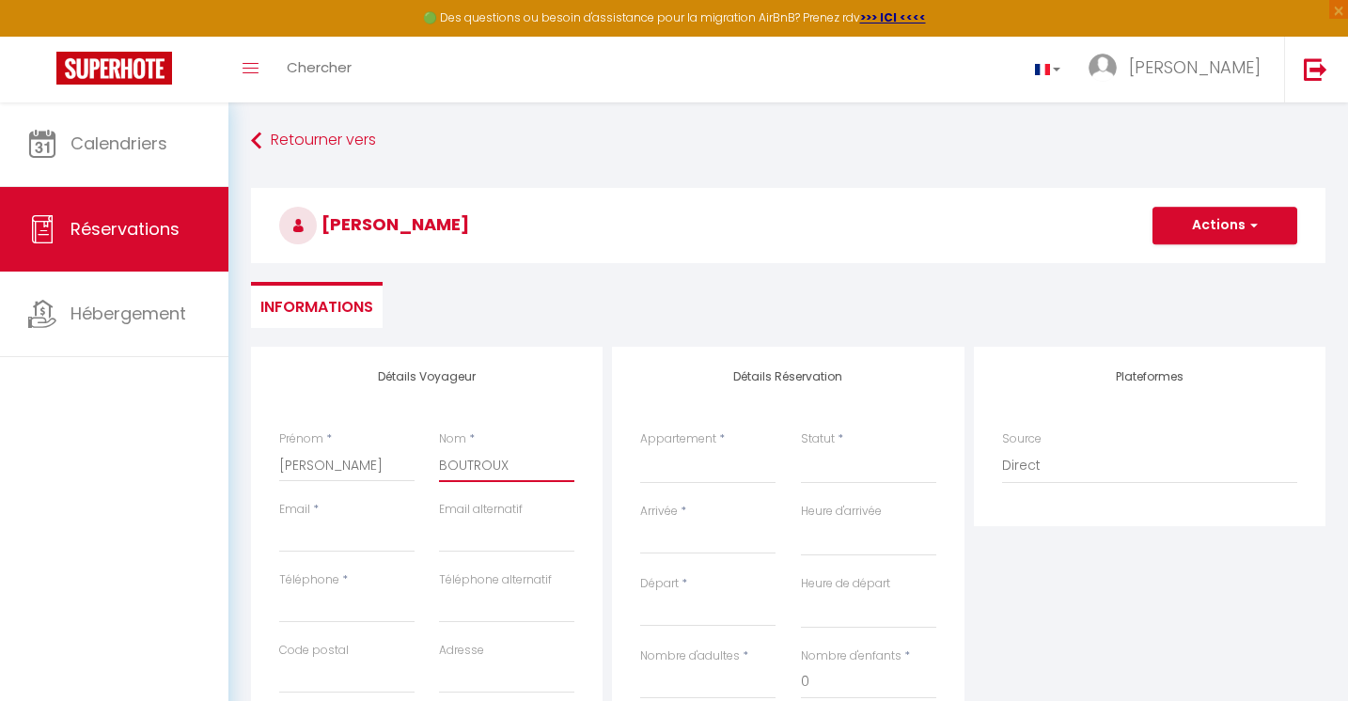
checkbox input "false"
type input "BOUTROUX"
click at [163, 526] on div "Calendriers Réservations Hébergement" at bounding box center [114, 421] width 228 height 639
select select "36590"
select select
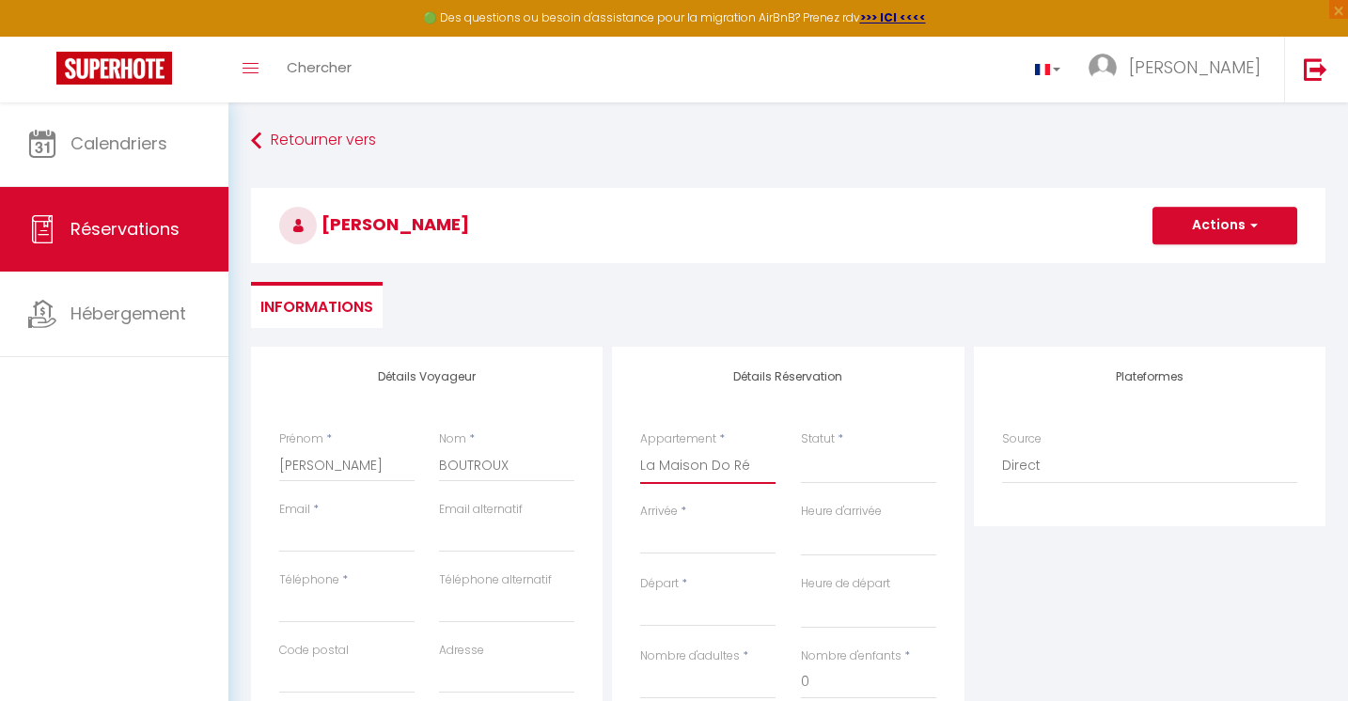
select select
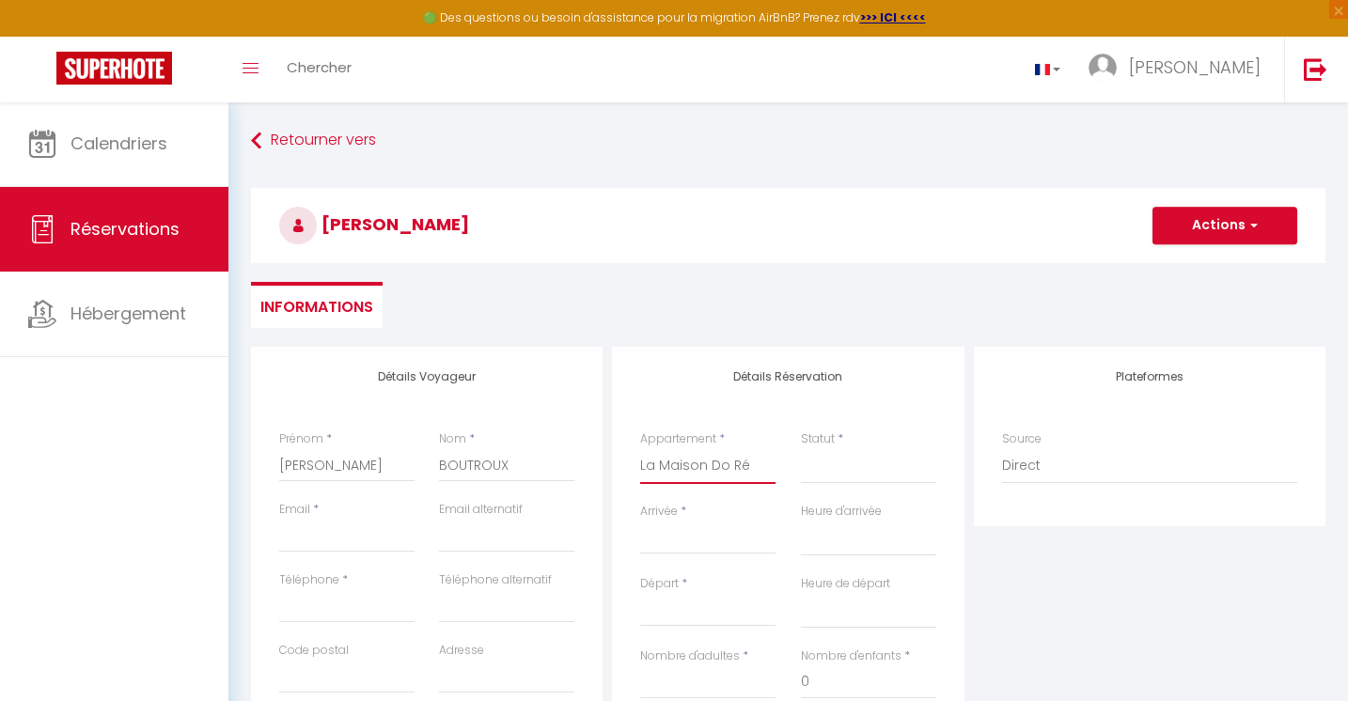
checkbox input "false"
select select
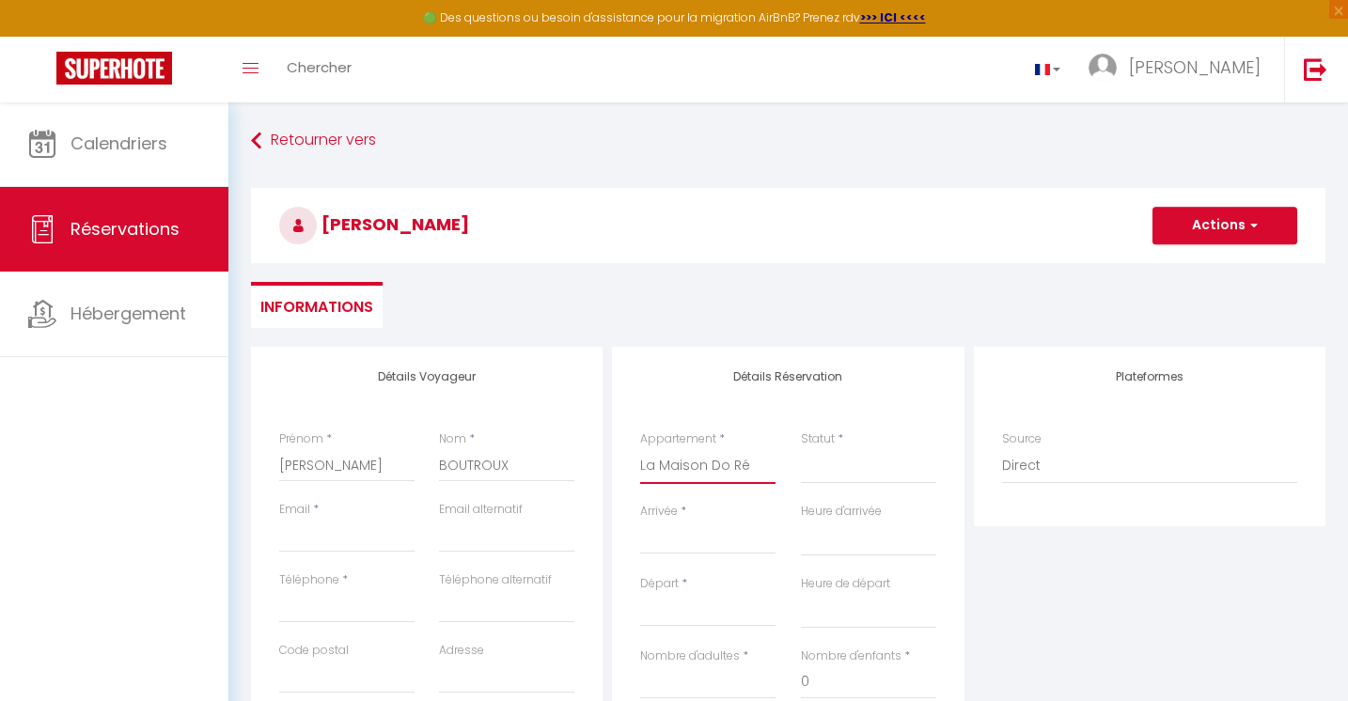
select select
checkbox input "false"
click at [831, 470] on select "Confirmé Non Confirmé [PERSON_NAME] par le voyageur No Show Request" at bounding box center [868, 466] width 135 height 36
click at [831, 438] on label "Statut" at bounding box center [818, 440] width 34 height 18
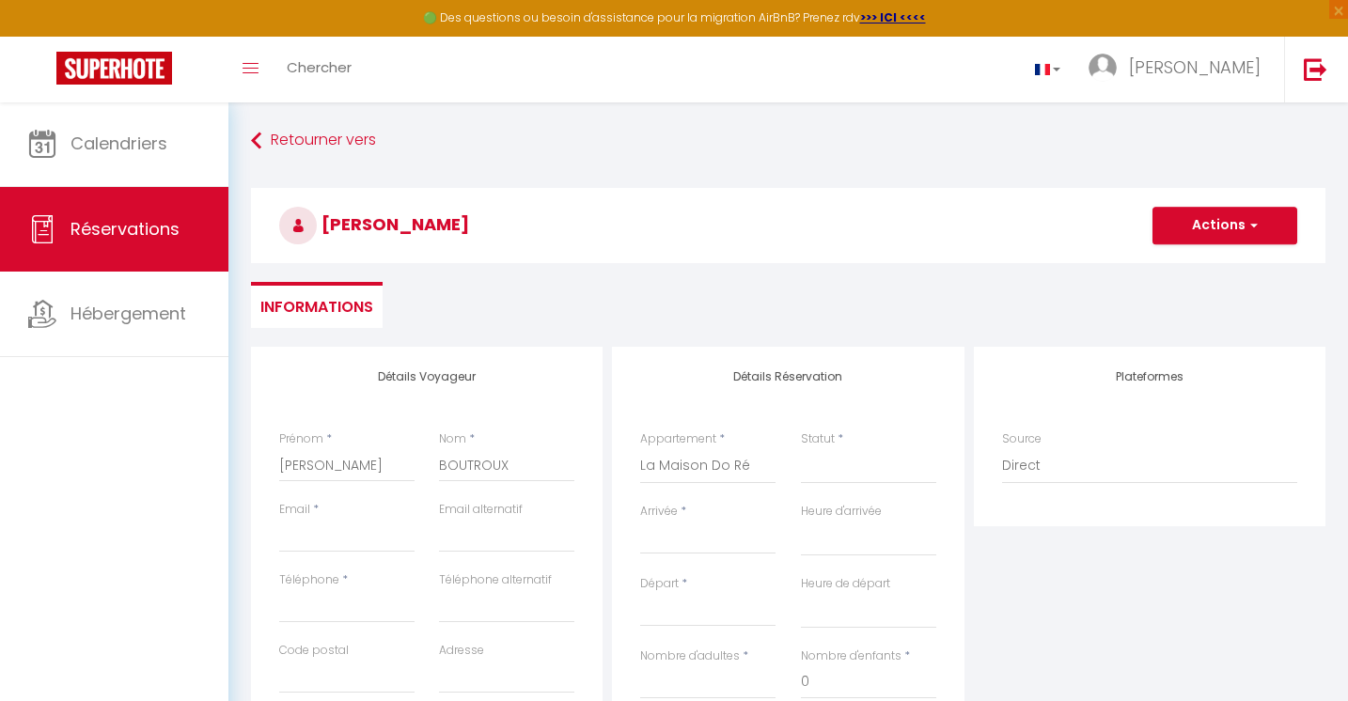
click at [831, 448] on select "Confirmé Non Confirmé [PERSON_NAME] par le voyageur No Show Request" at bounding box center [868, 466] width 135 height 36
select select "1"
select select
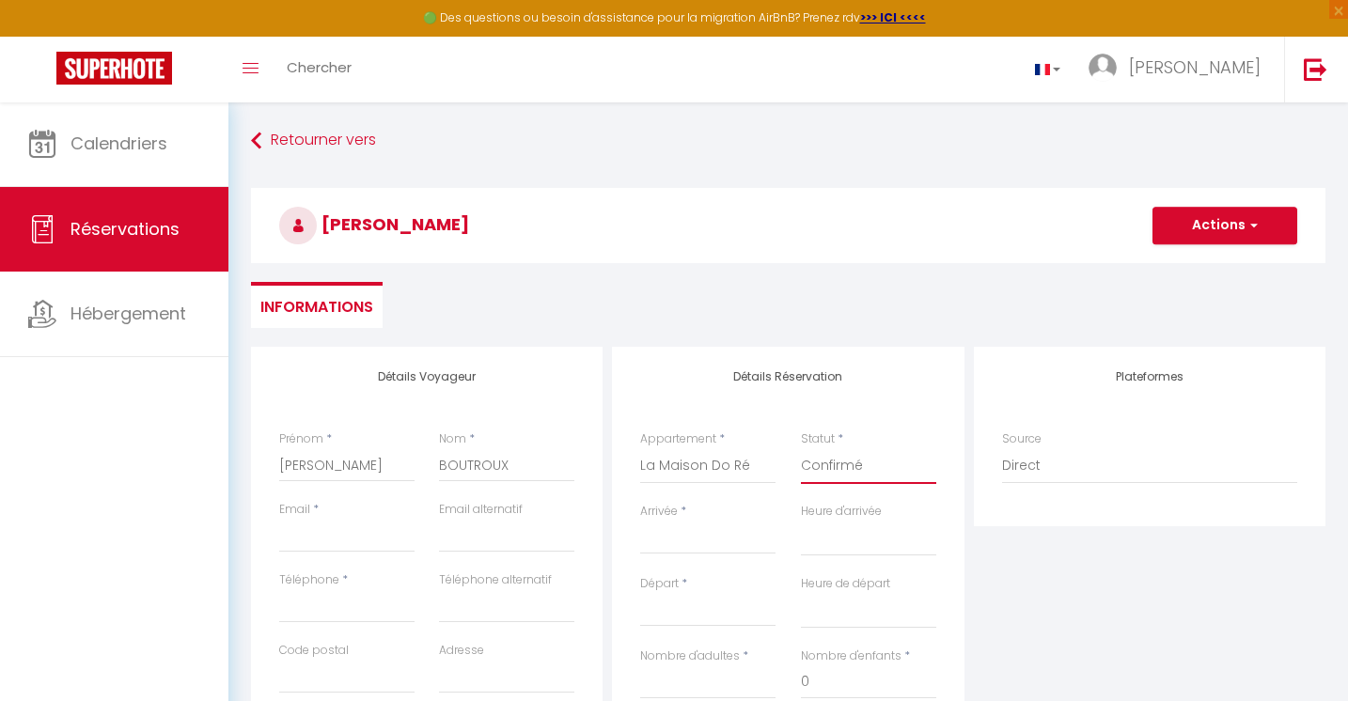
select select
checkbox input "false"
click at [694, 535] on input "Arrivée" at bounding box center [707, 539] width 135 height 24
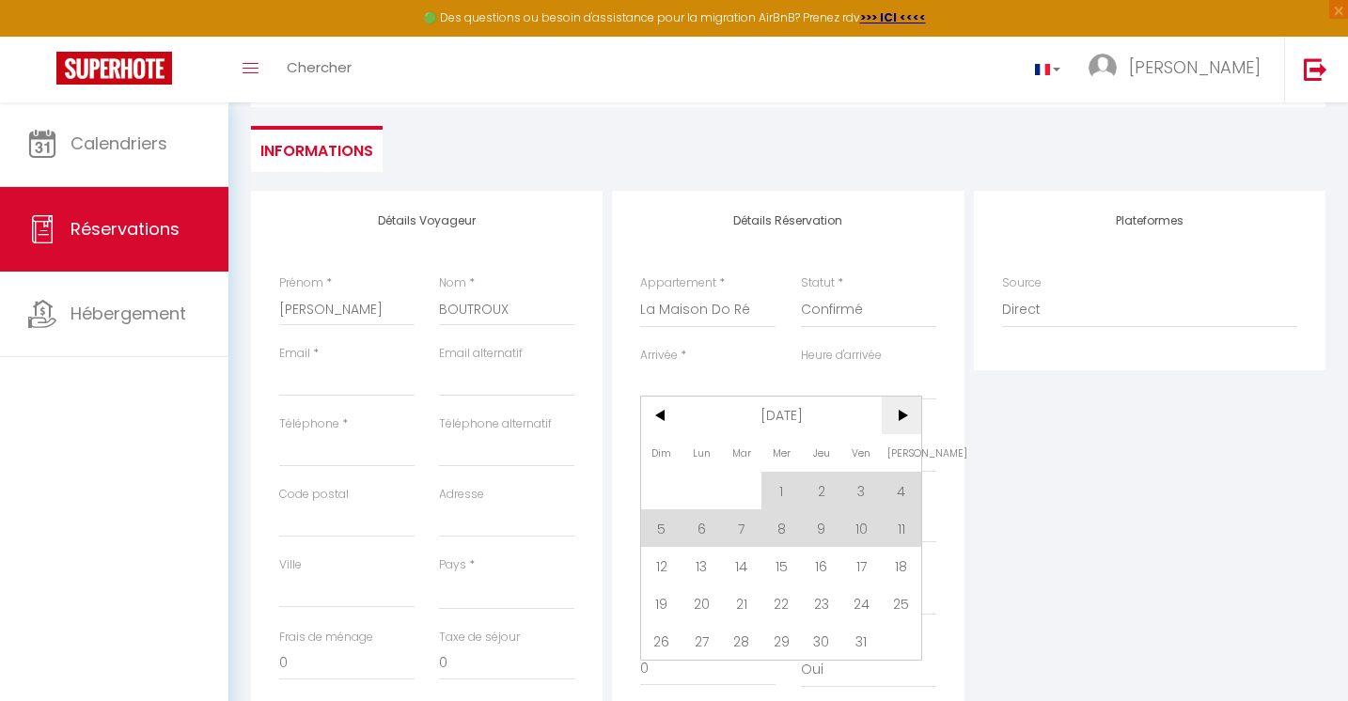
scroll to position [159, 0]
click at [857, 564] on span "17" at bounding box center [862, 563] width 40 height 38
select select
type input "Ven 17 Octobre 2025"
select select
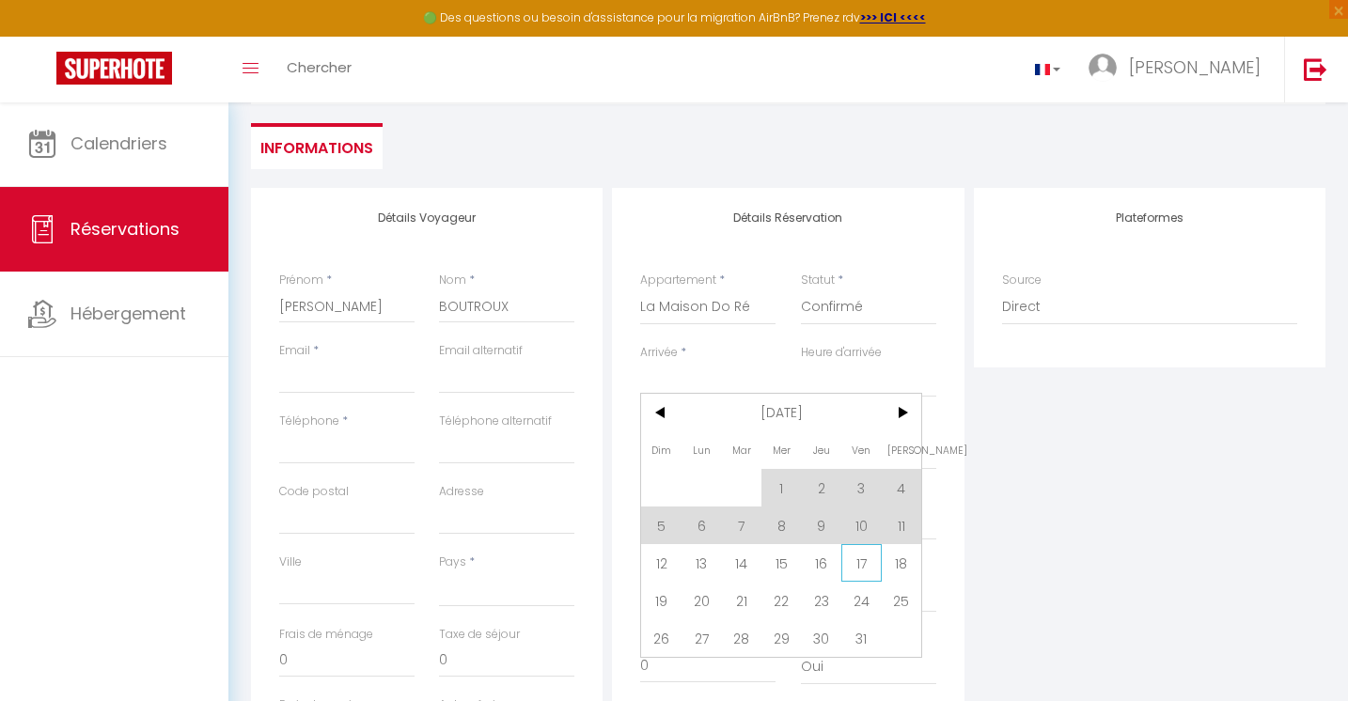
type input "Sam 18 Octobre 2025"
select select
checkbox input "false"
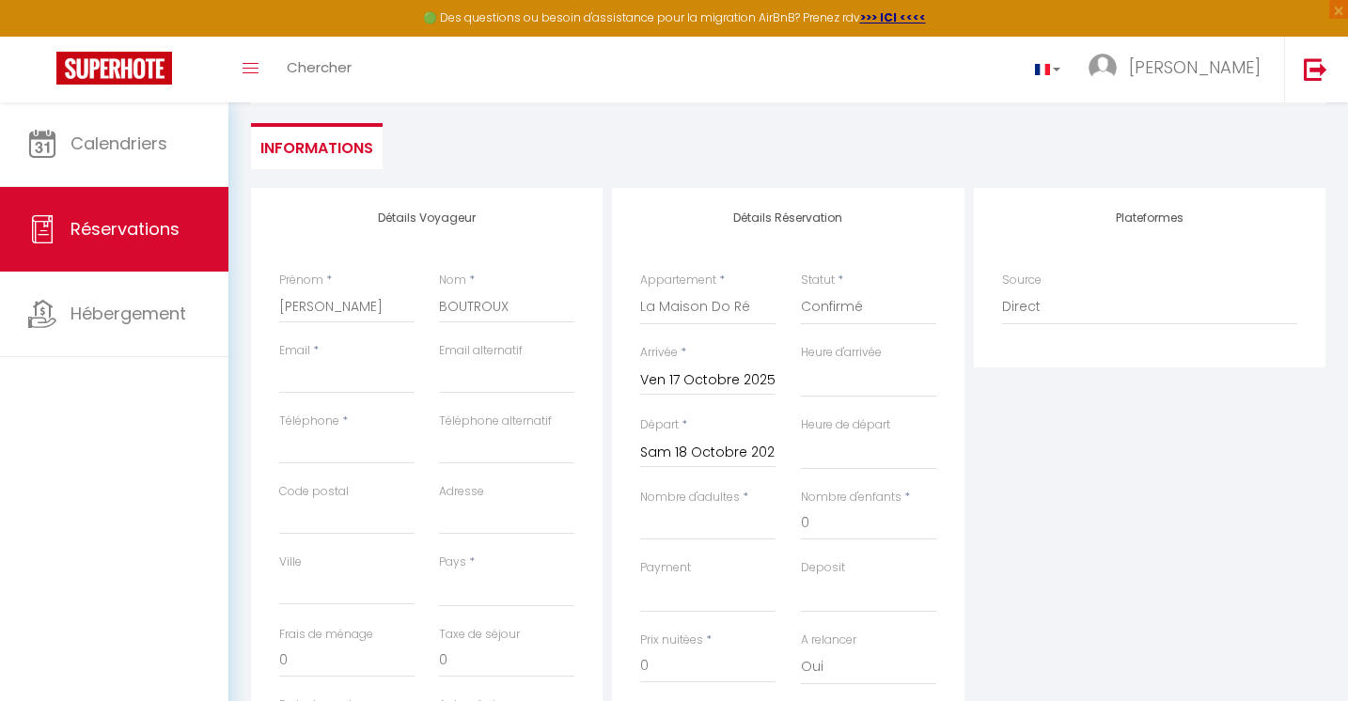
click at [760, 450] on input "Sam 18 Octobre 2025" at bounding box center [707, 453] width 135 height 24
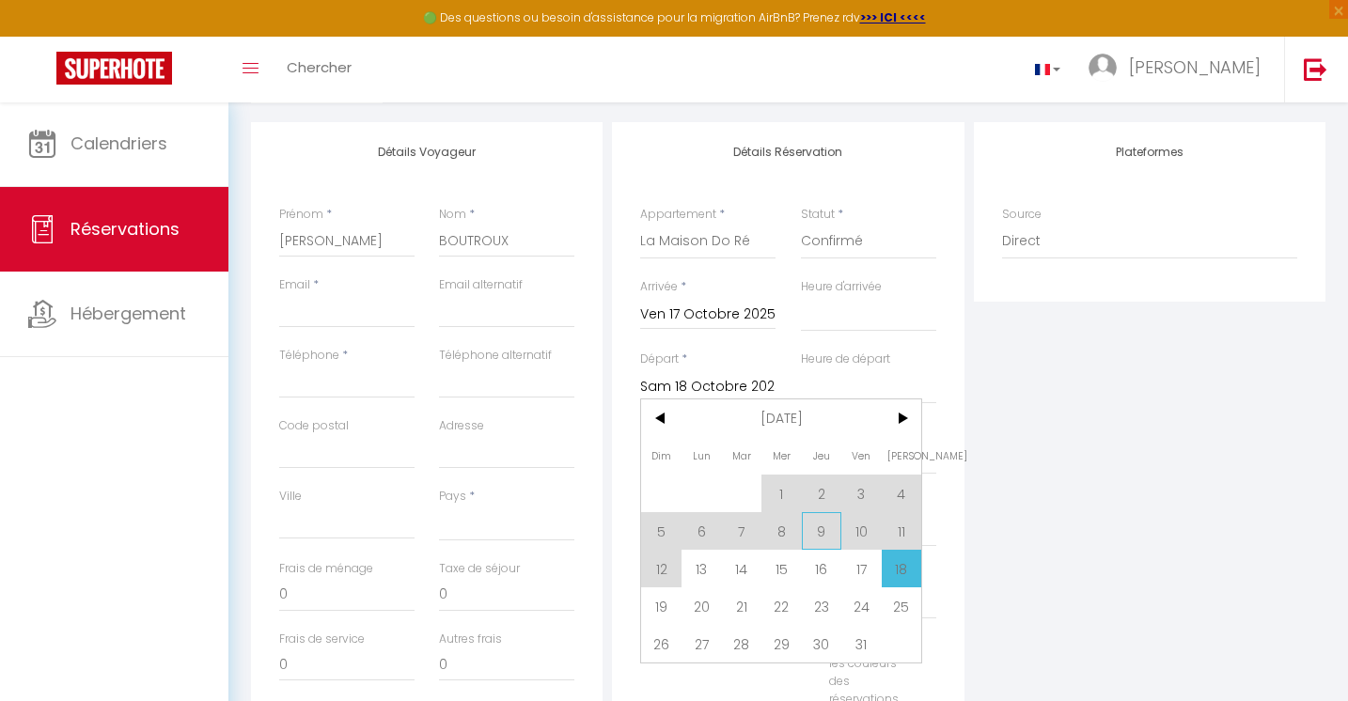
scroll to position [243, 0]
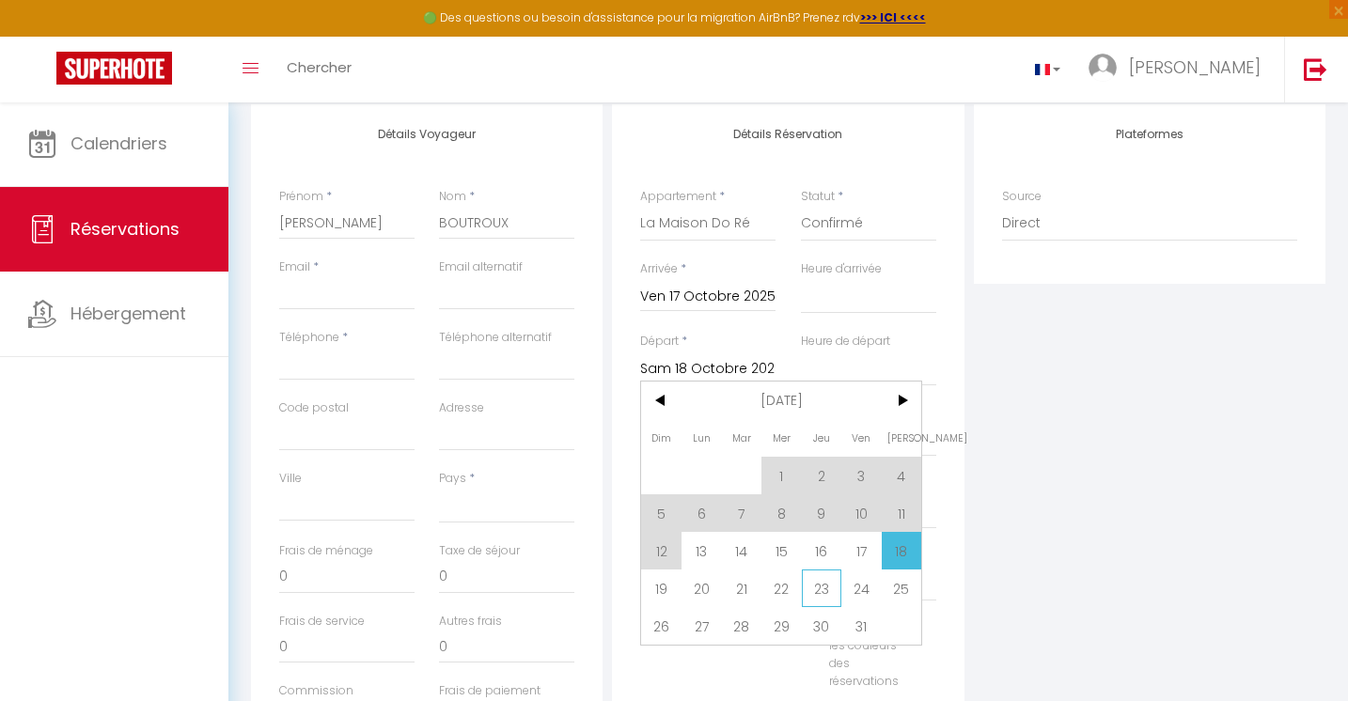
click at [831, 594] on span "23" at bounding box center [822, 589] width 40 height 38
select select
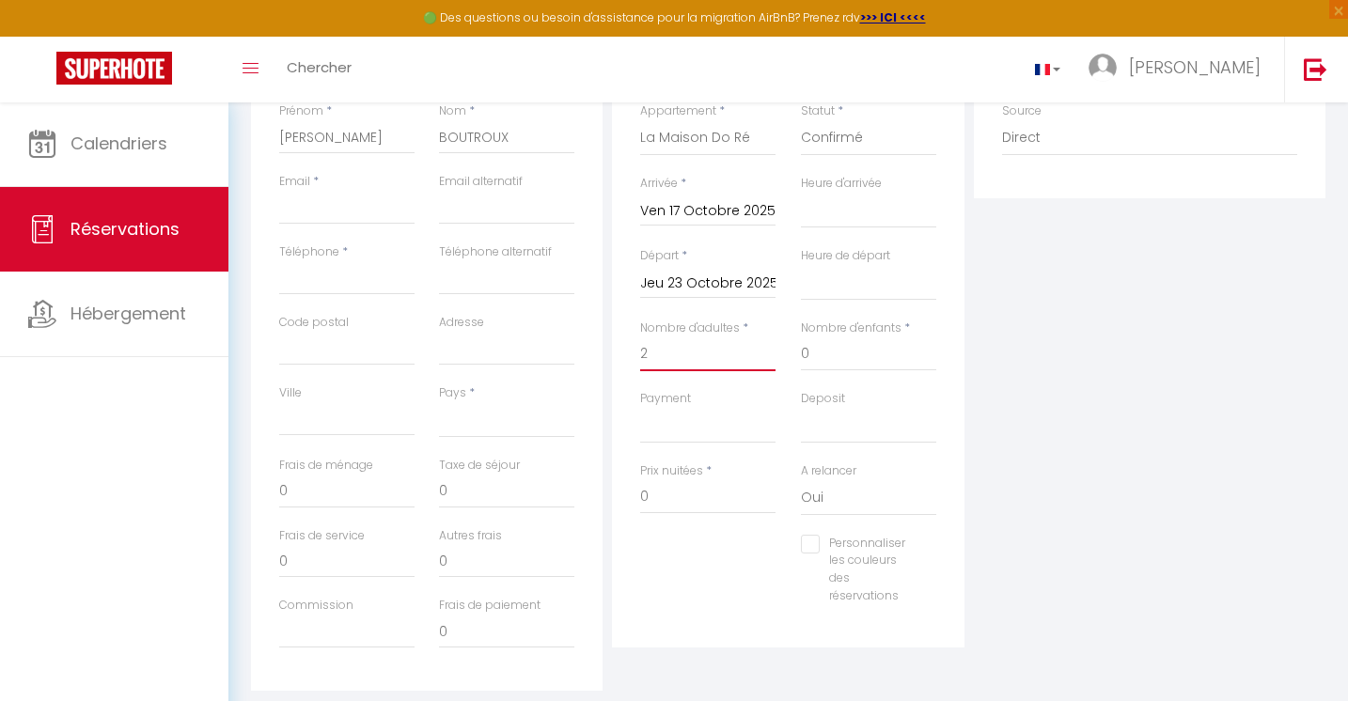
scroll to position [346, 0]
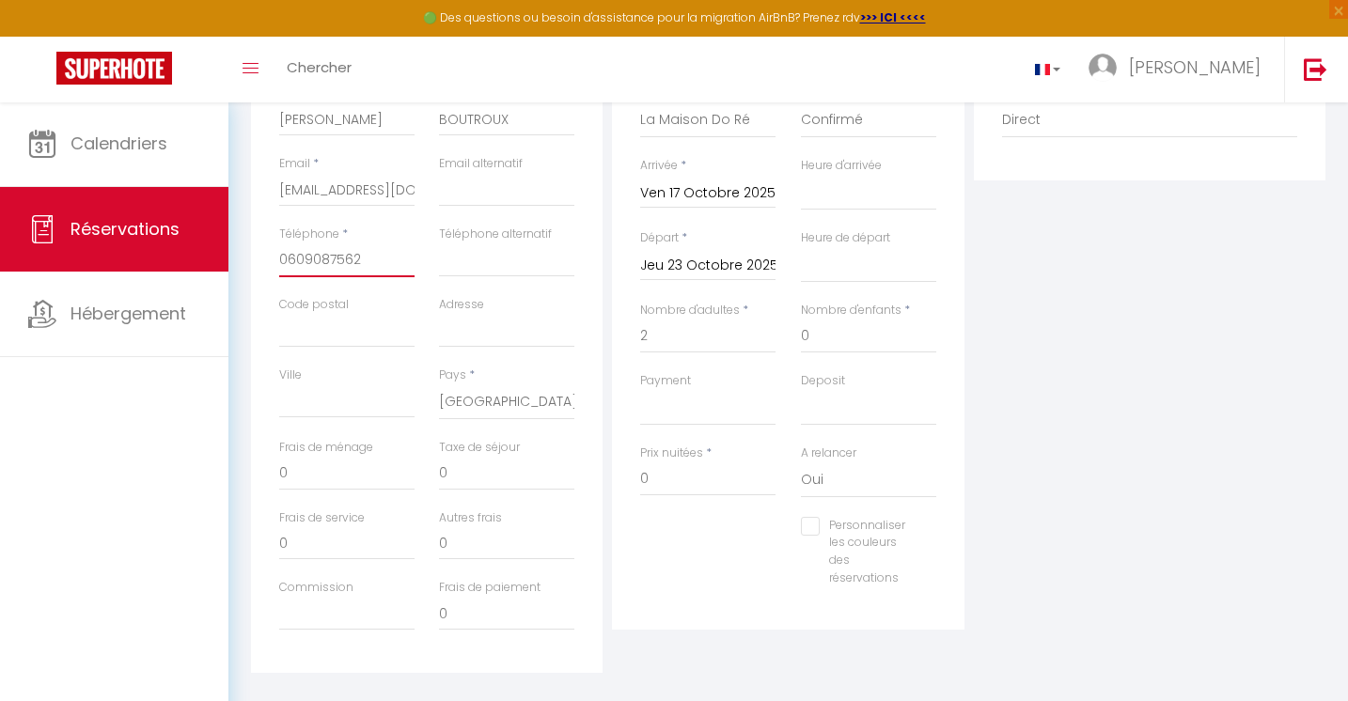
click at [398, 255] on input "0609087562" at bounding box center [346, 261] width 135 height 34
click at [1114, 523] on div "Plateformes Source Direct [DOMAIN_NAME] [DOMAIN_NAME] Chalet montagne Expedia G…" at bounding box center [1149, 337] width 361 height 672
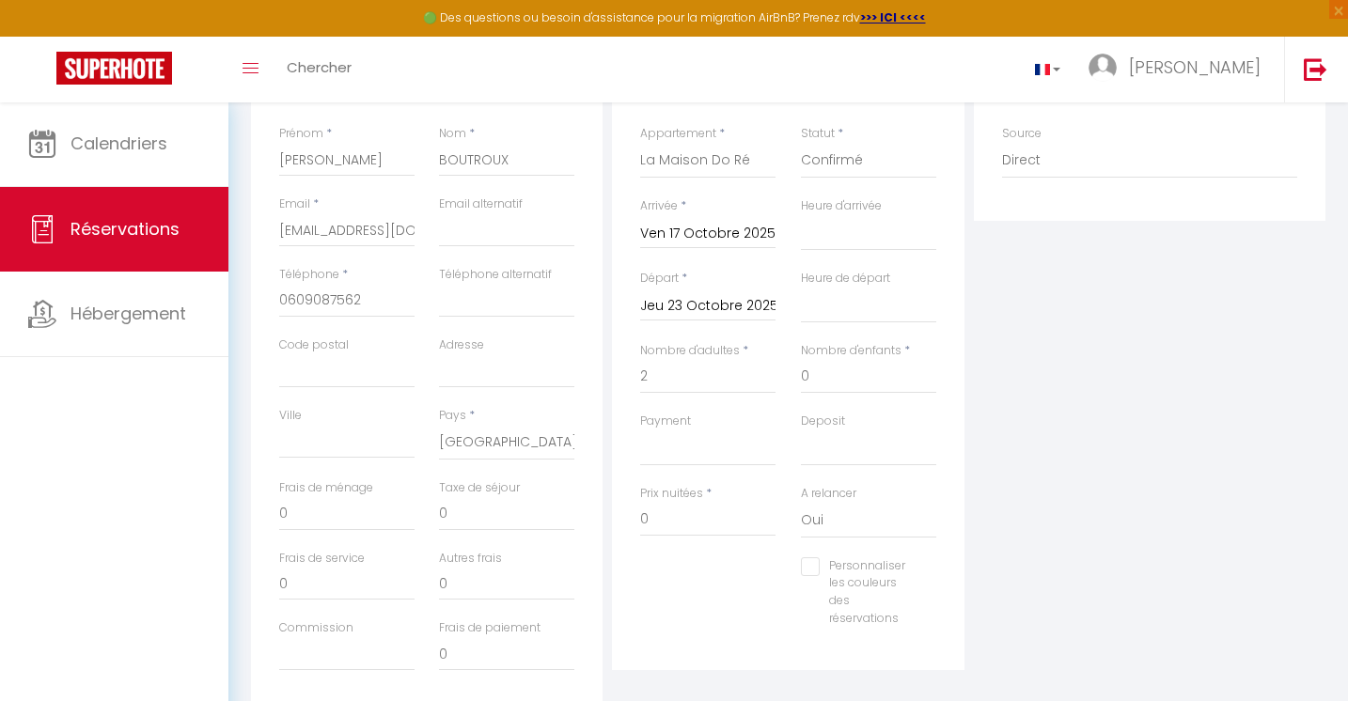
scroll to position [295, 0]
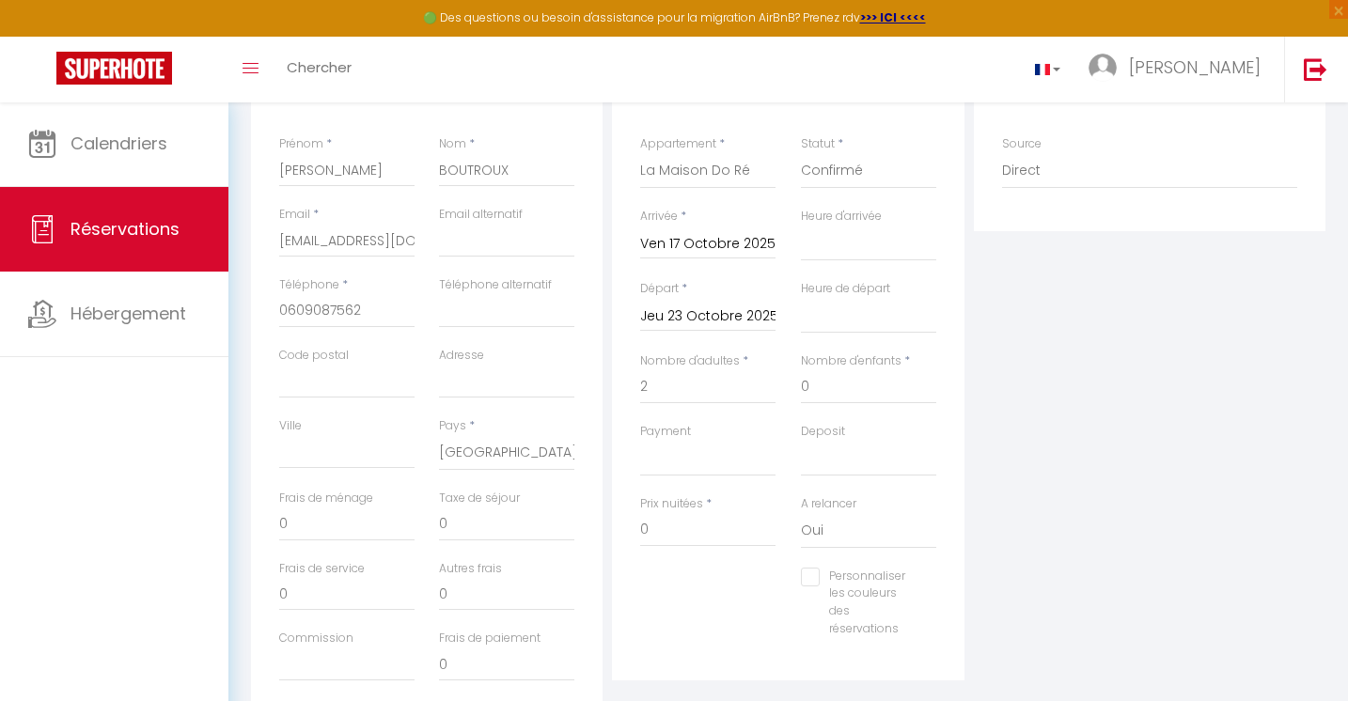
click at [1053, 376] on div "Plateformes Source Direct [DOMAIN_NAME] [DOMAIN_NAME] Chalet montagne Expedia G…" at bounding box center [1149, 388] width 361 height 672
click at [559, 243] on input "email" at bounding box center [506, 241] width 135 height 34
click at [1233, 537] on div "Plateformes Source Direct [DOMAIN_NAME] [DOMAIN_NAME] Chalet montagne Expedia G…" at bounding box center [1149, 388] width 361 height 672
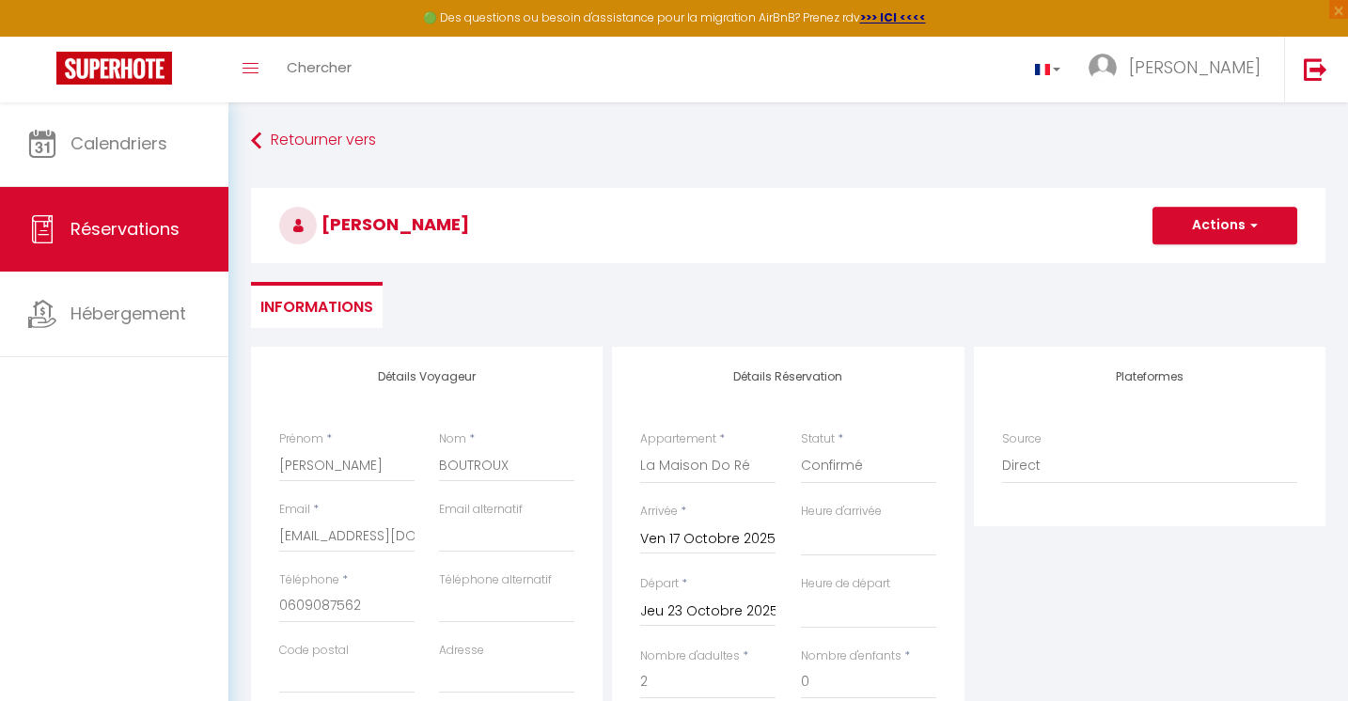
scroll to position [0, 0]
click at [1230, 228] on button "Actions" at bounding box center [1225, 226] width 145 height 38
click at [1238, 224] on button "Actions" at bounding box center [1225, 226] width 145 height 38
click at [1204, 267] on link "Enregistrer" at bounding box center [1206, 267] width 149 height 24
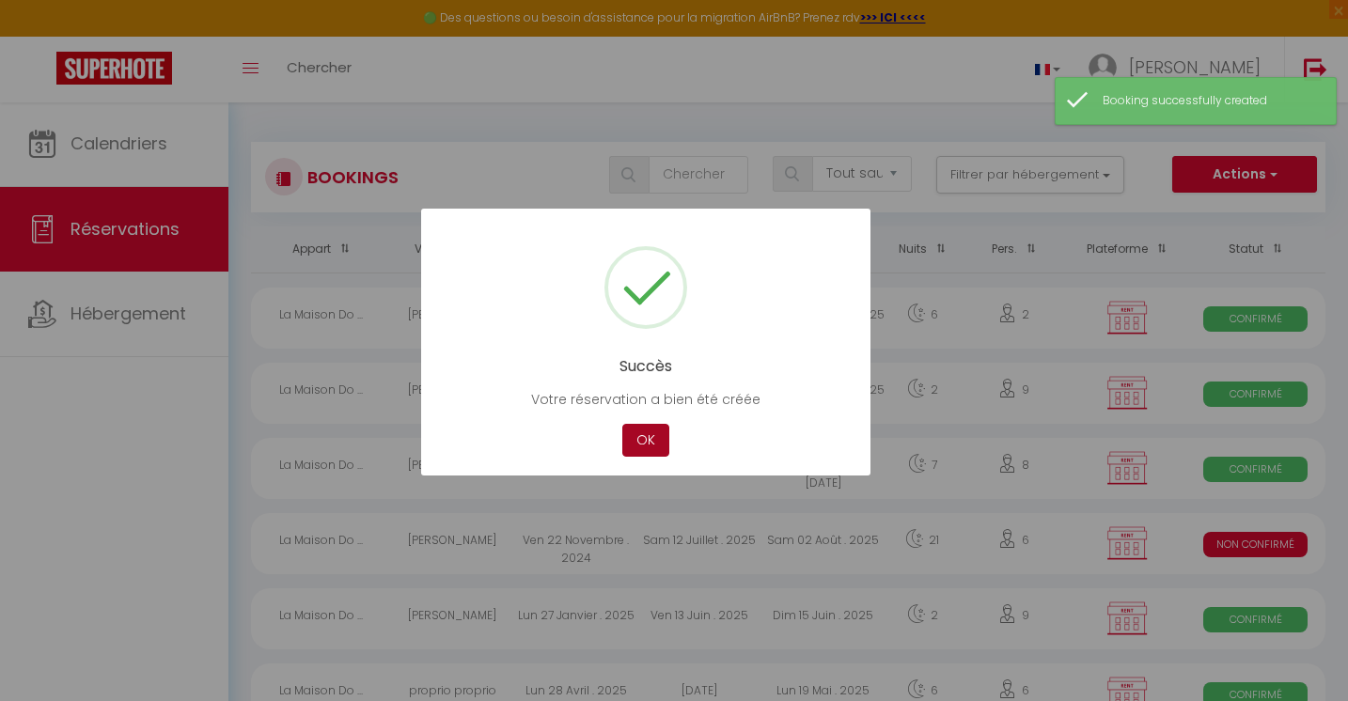
click at [641, 444] on button "OK" at bounding box center [645, 440] width 47 height 33
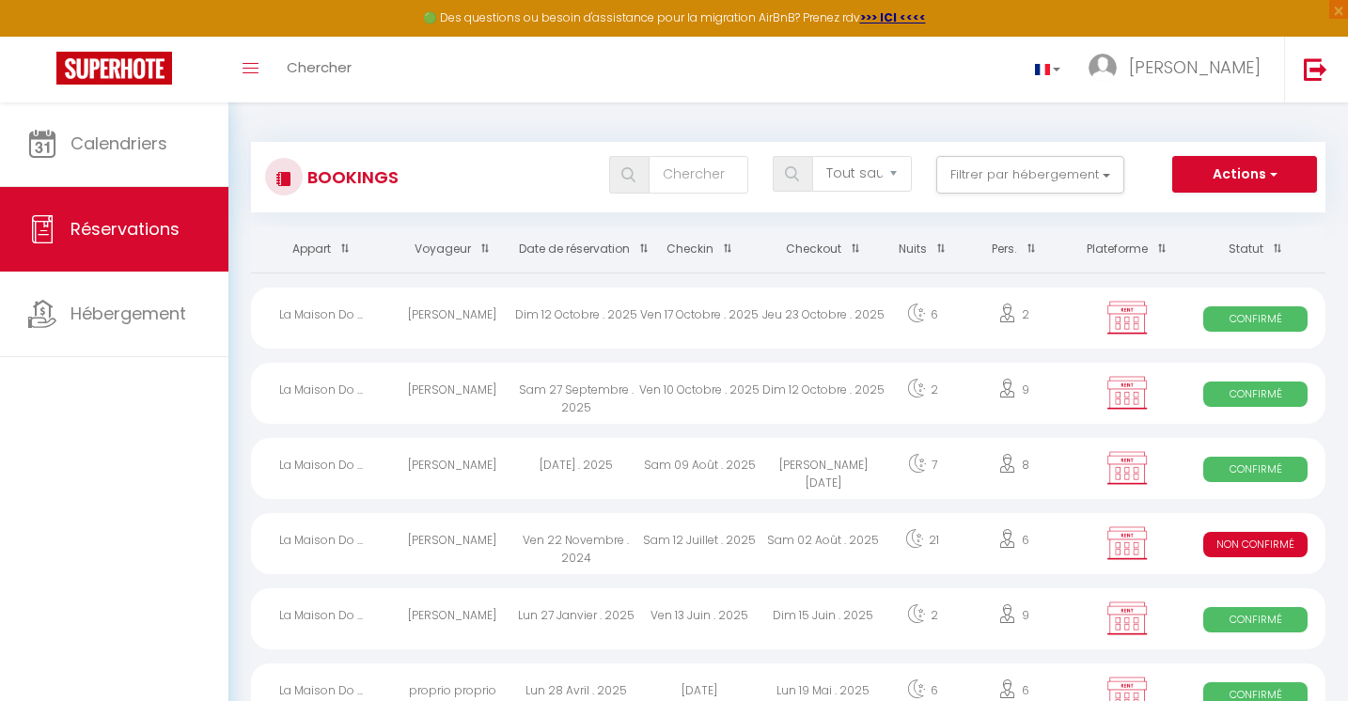
click at [1267, 318] on span "Confirmé" at bounding box center [1256, 319] width 104 height 25
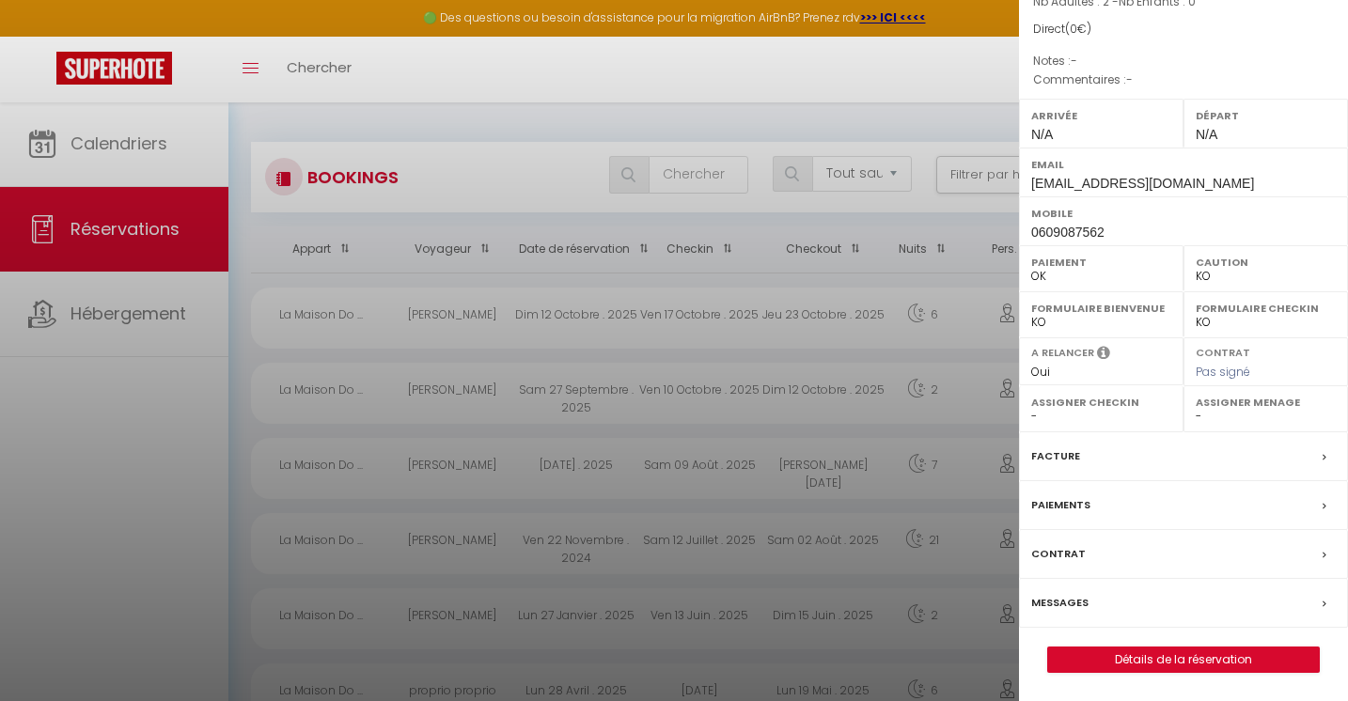
scroll to position [199, 0]
click at [1085, 606] on label "Messages" at bounding box center [1059, 603] width 57 height 20
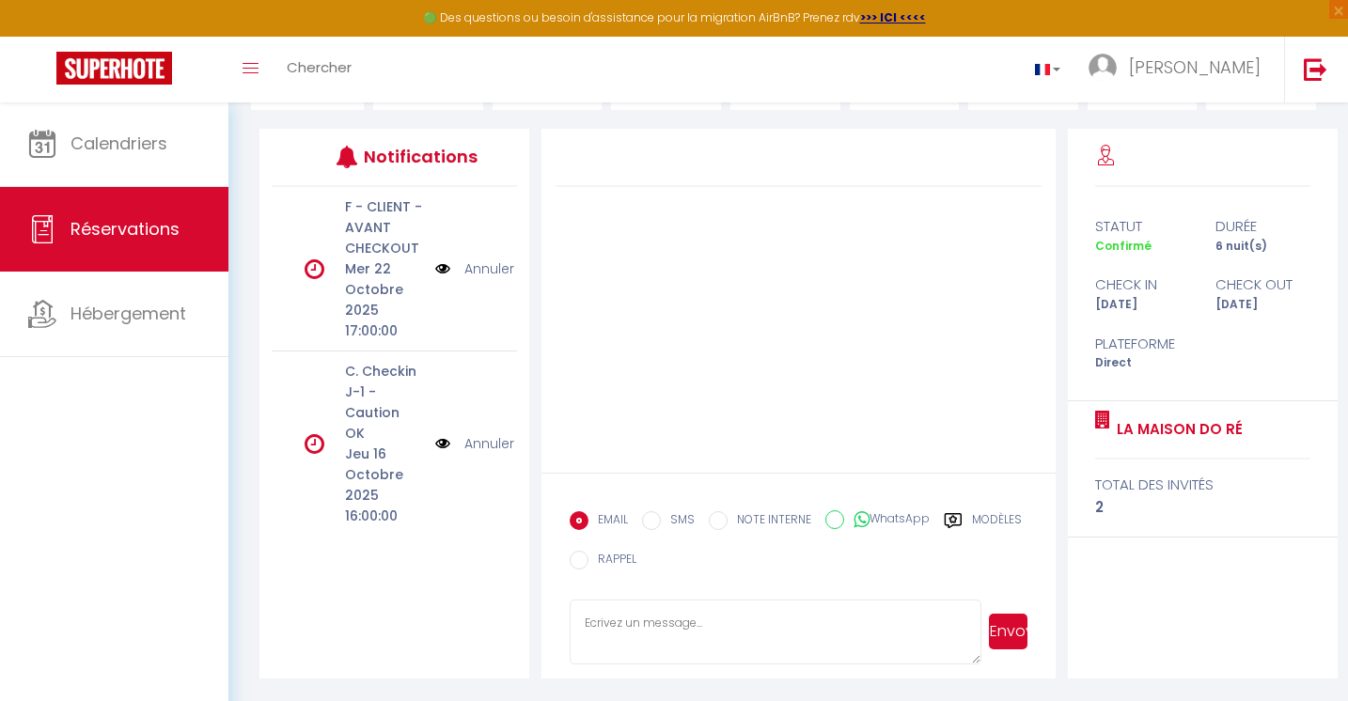
scroll to position [218, 0]
click at [602, 625] on textarea at bounding box center [776, 633] width 413 height 66
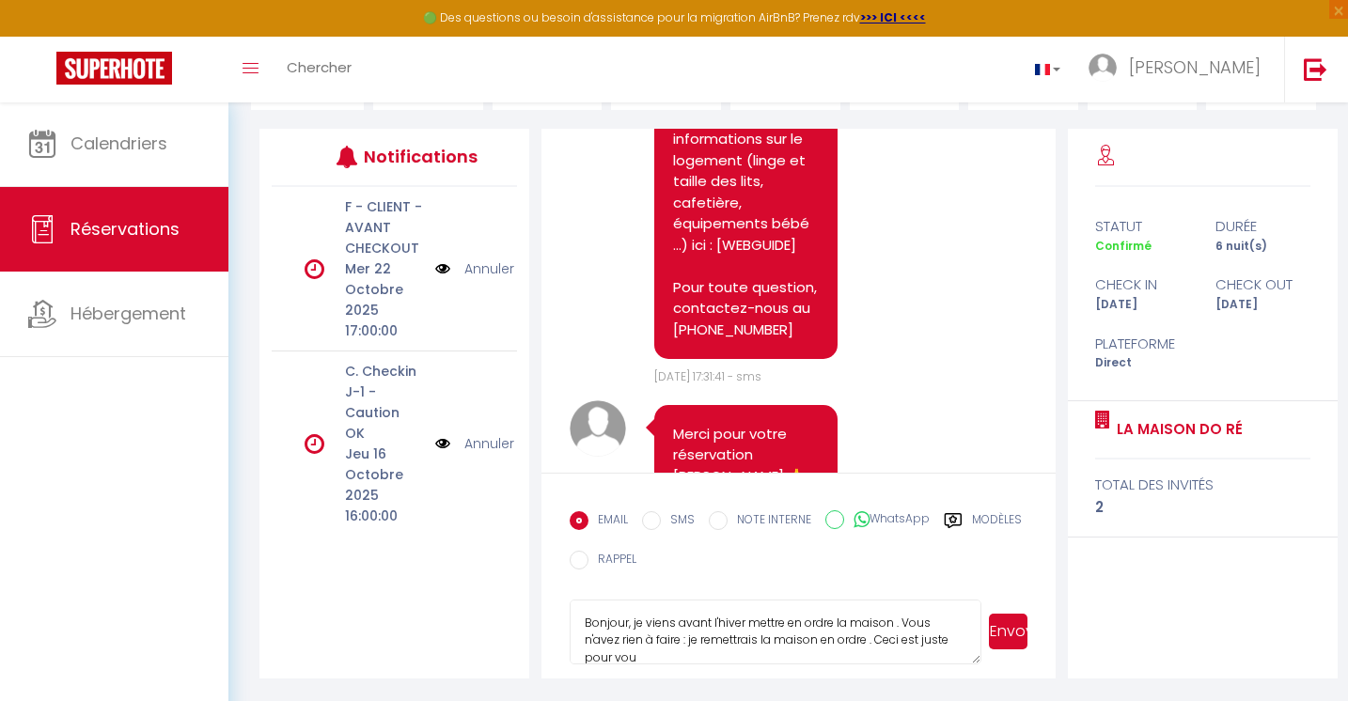
scroll to position [1, 0]
click at [1003, 633] on button "Envoyer" at bounding box center [1008, 632] width 39 height 36
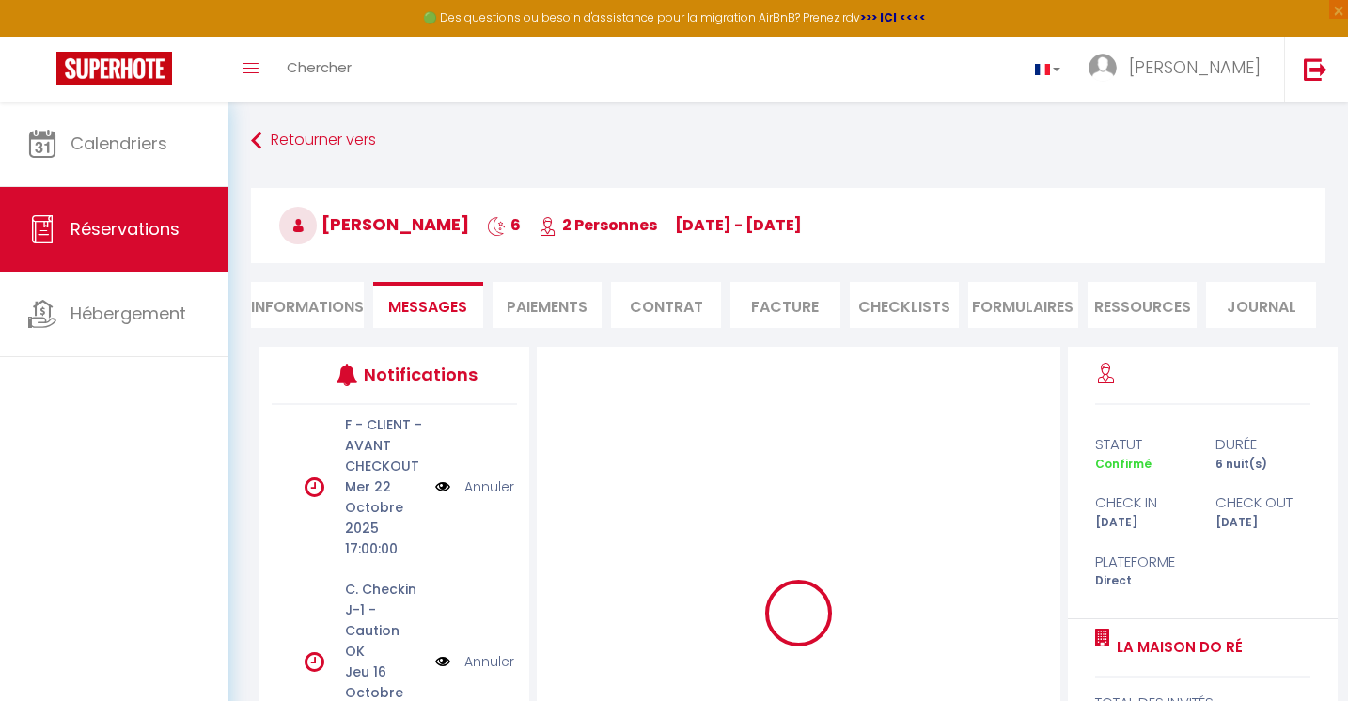
scroll to position [0, 0]
click at [338, 143] on link "Retourner vers" at bounding box center [788, 141] width 1075 height 34
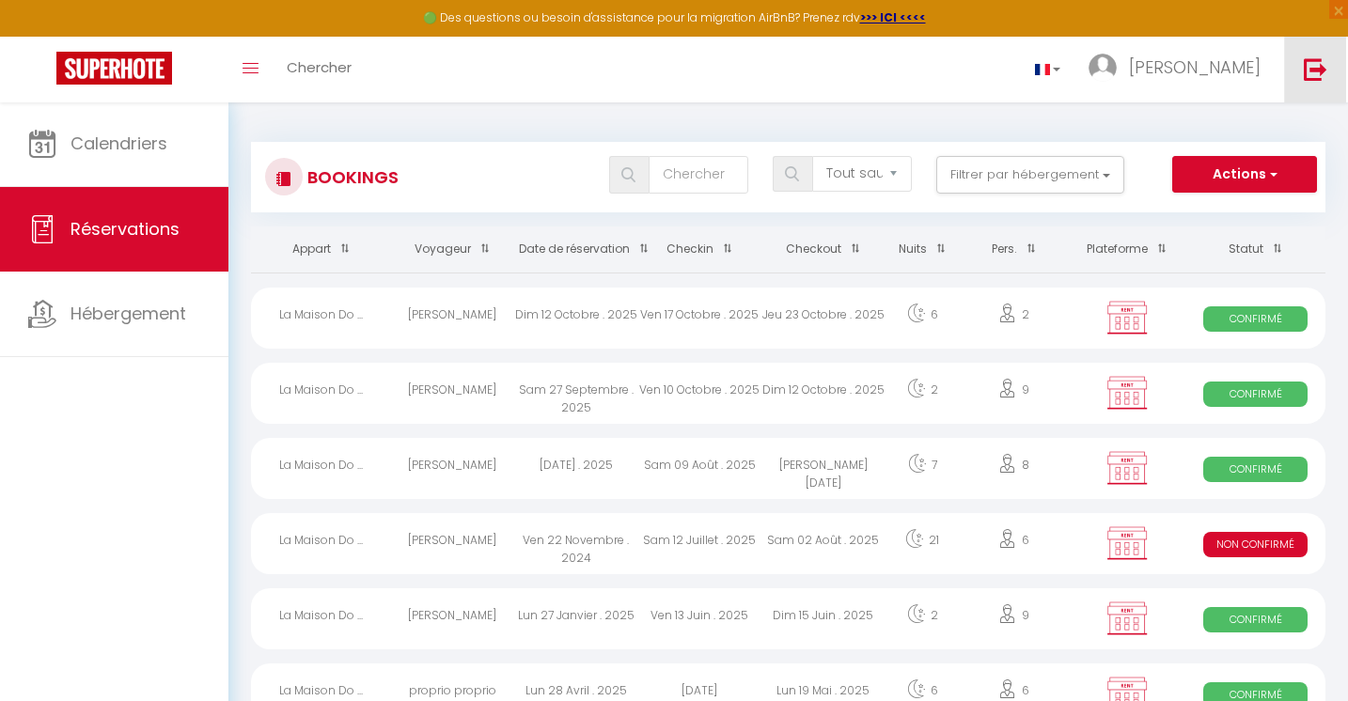
click at [1320, 65] on img at bounding box center [1316, 69] width 24 height 24
